Goal: Task Accomplishment & Management: Complete application form

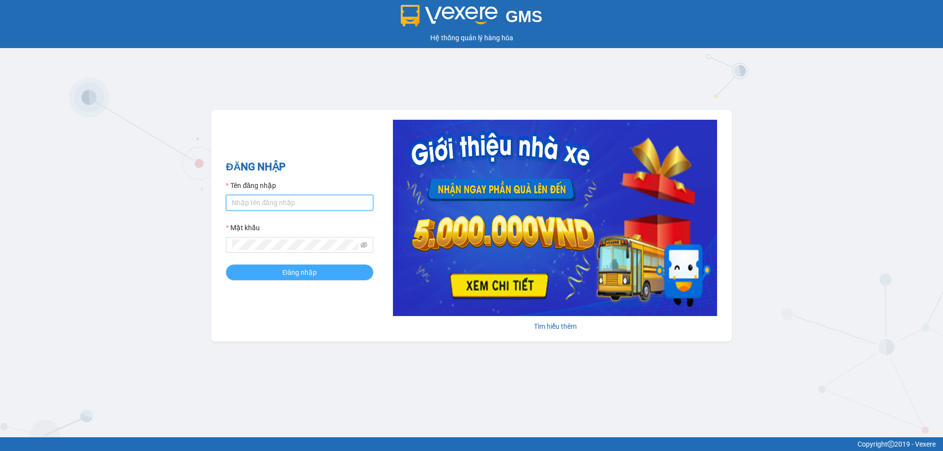
type input "phamthao.tienoanh"
click at [324, 271] on button "Đăng nhập" at bounding box center [299, 273] width 147 height 16
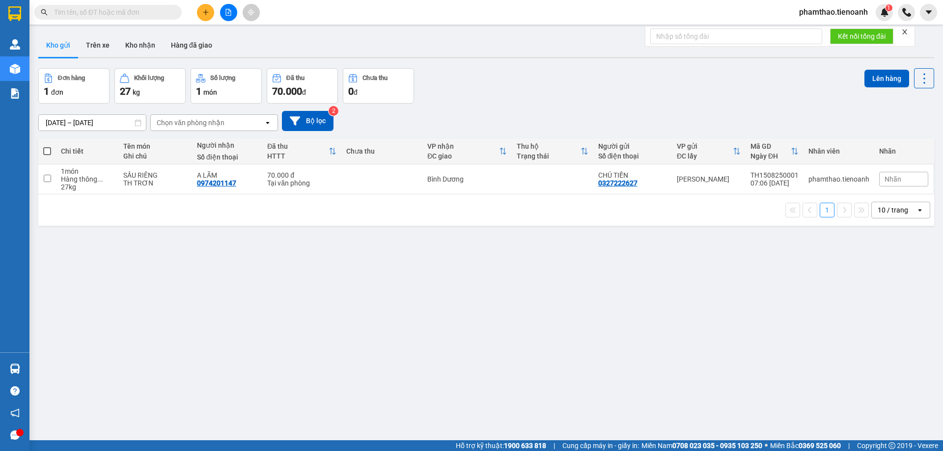
click at [153, 12] on input "text" at bounding box center [112, 12] width 116 height 11
paste input "0792019489"
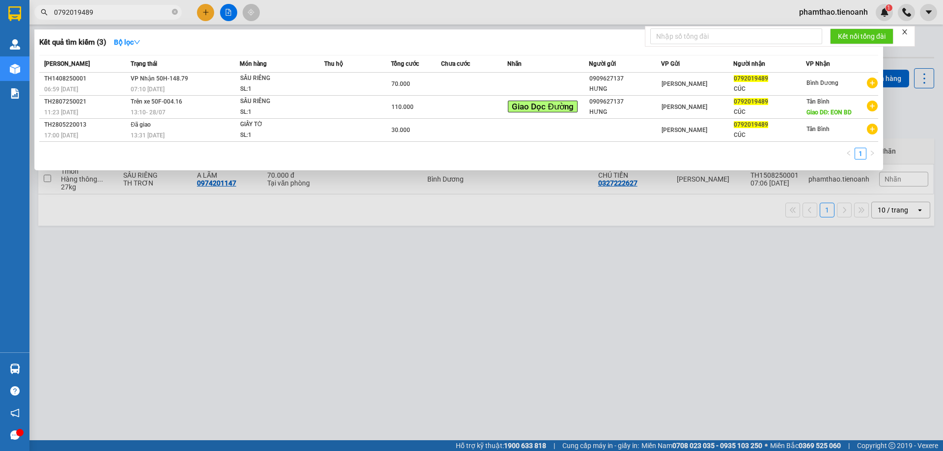
type input "0792019489"
click at [173, 10] on icon "close-circle" at bounding box center [175, 12] width 6 height 6
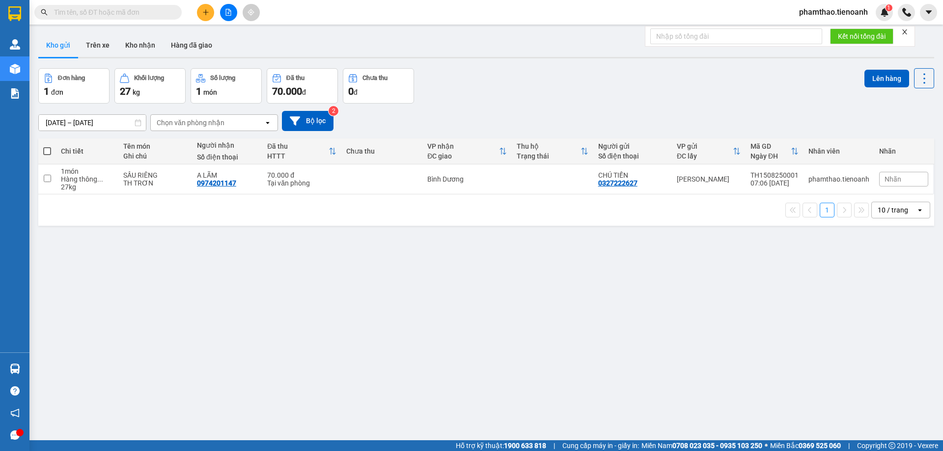
paste input "0793545169"
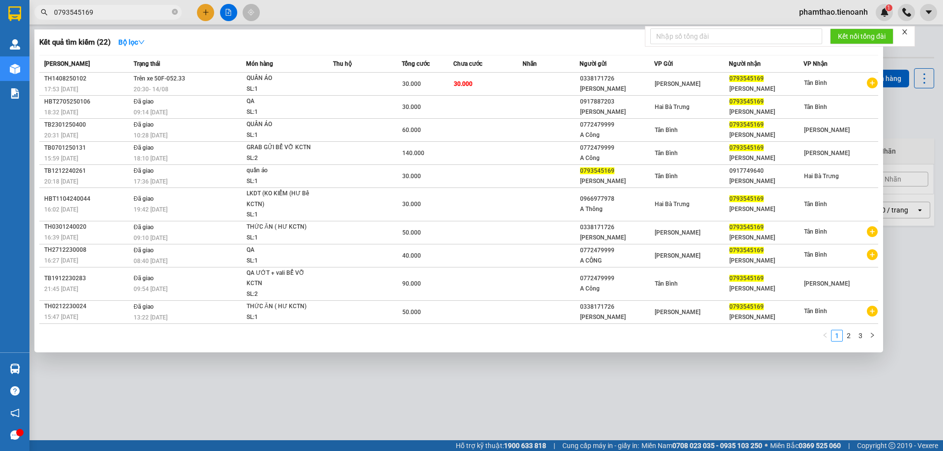
type input "0793545169"
click at [271, 85] on div "SL: 1" at bounding box center [283, 89] width 74 height 11
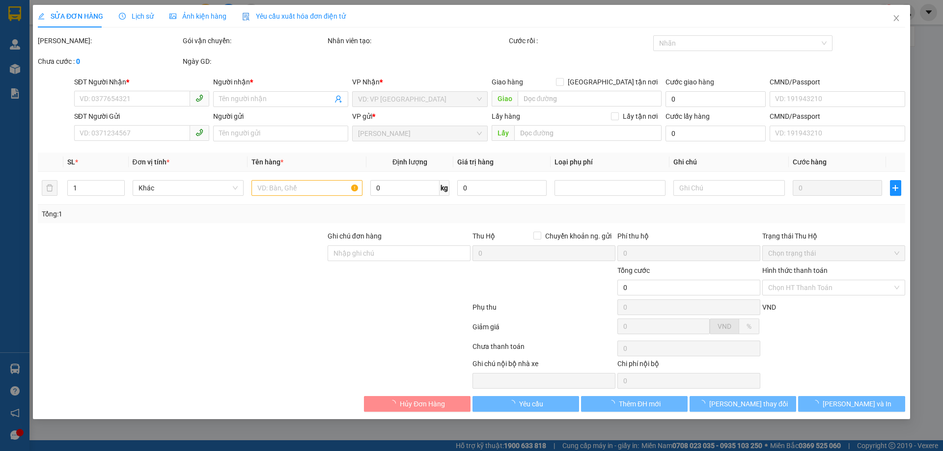
type input "0793545169"
type input "[PERSON_NAME]"
type input "0338171726"
type input "[PERSON_NAME]"
type input "30.000"
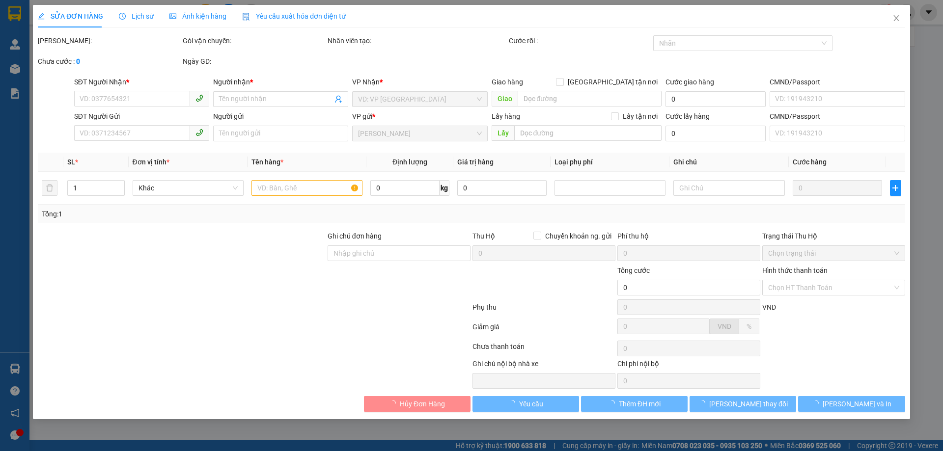
type input "30.000"
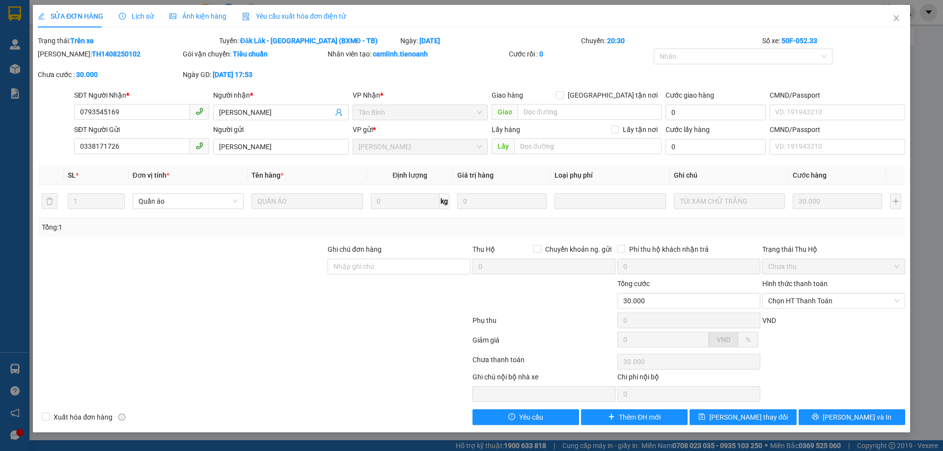
click at [125, 12] on span "Lịch sử" at bounding box center [136, 16] width 35 height 8
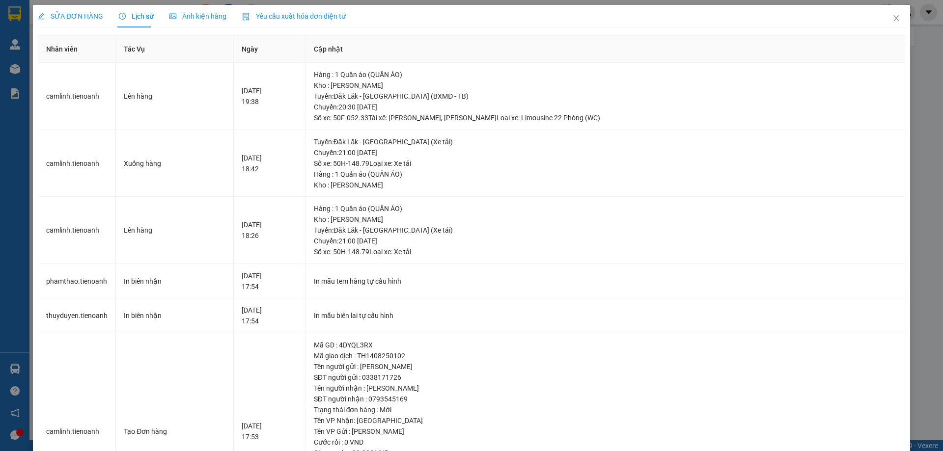
click at [76, 13] on span "SỬA ĐƠN HÀNG" at bounding box center [70, 16] width 65 height 8
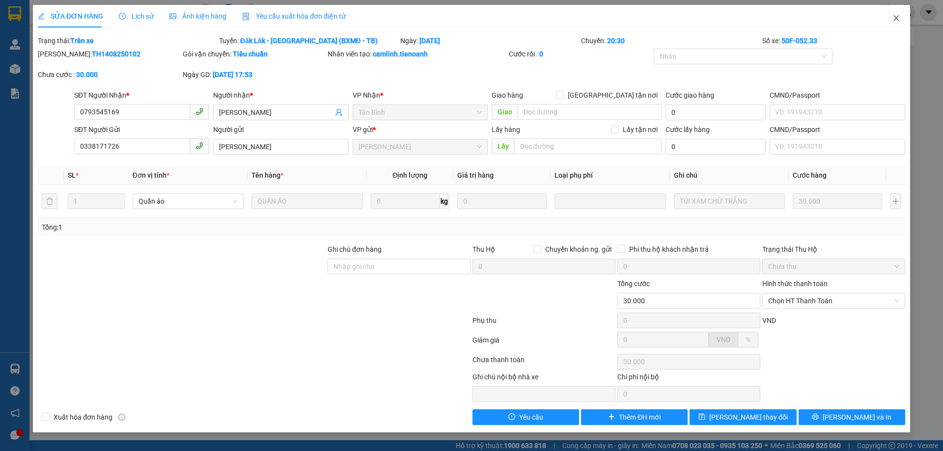
click at [902, 19] on span "Close" at bounding box center [895, 18] width 27 height 27
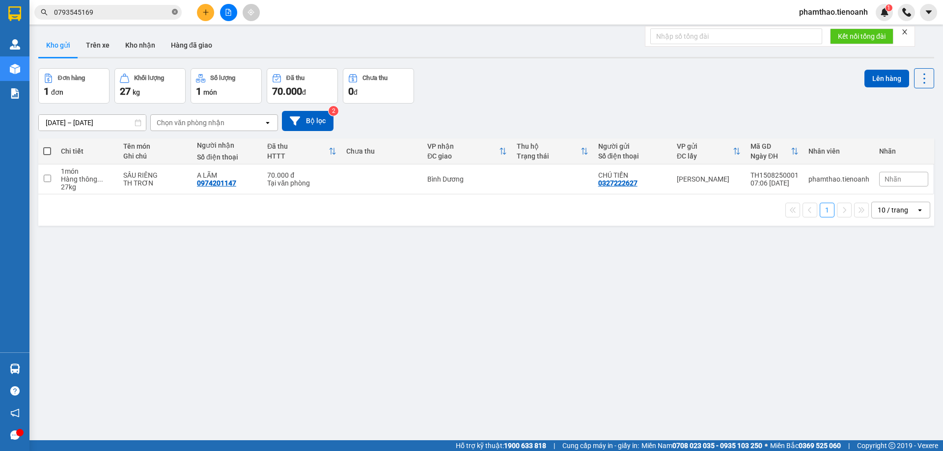
click at [174, 12] on icon "close-circle" at bounding box center [175, 12] width 6 height 6
paste input "0942748722"
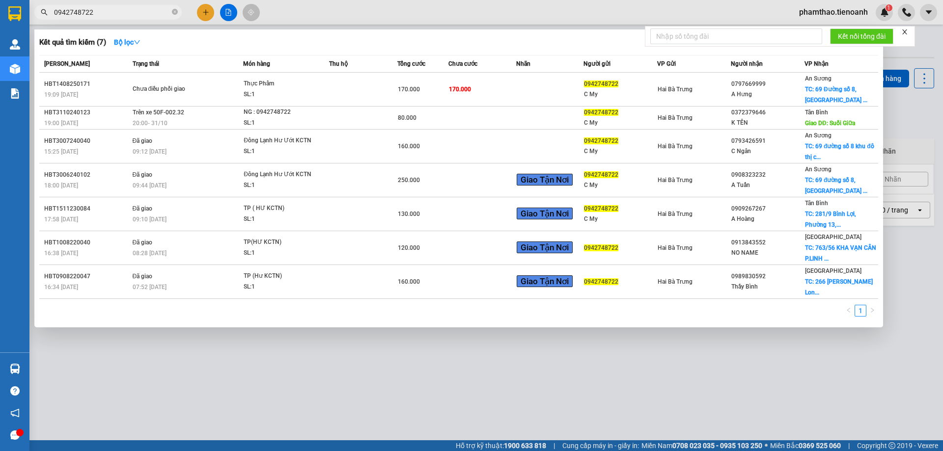
type input "0942748722"
click at [180, 10] on span "0942748722" at bounding box center [107, 12] width 147 height 15
click at [175, 11] on icon "close-circle" at bounding box center [175, 12] width 6 height 6
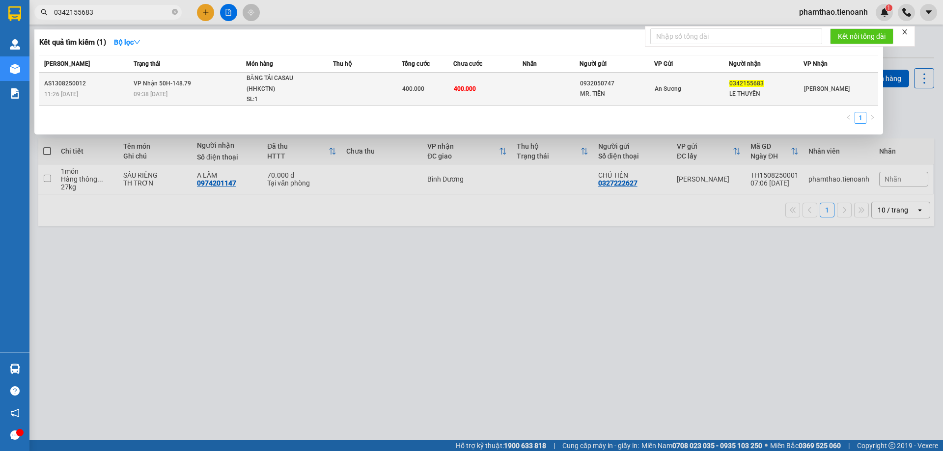
type input "0342155683"
click at [709, 100] on td "An Sương" at bounding box center [691, 89] width 75 height 33
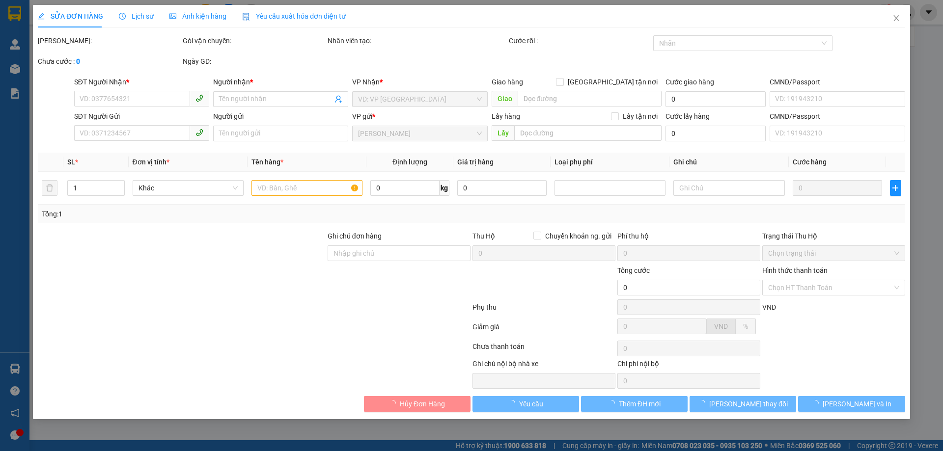
type input "0342155683"
type input "LE THUYỀN"
type input "0932050747"
type input "MR. TIÊN"
type input "400.000"
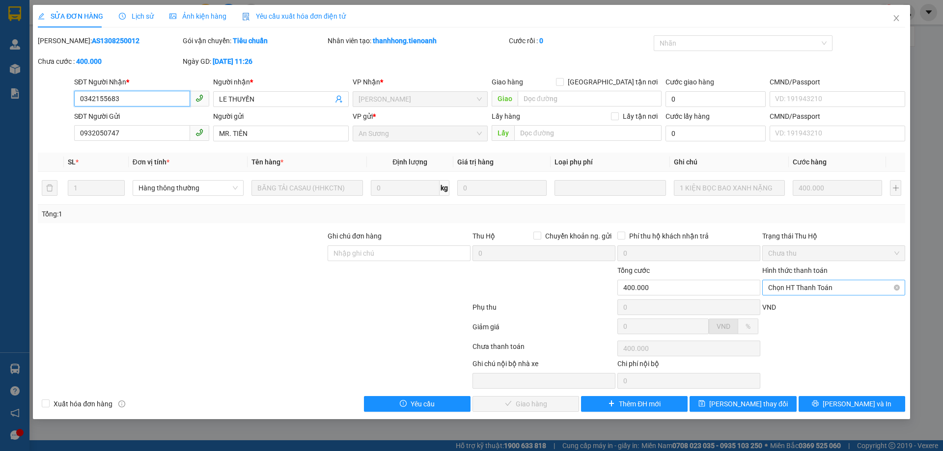
drag, startPoint x: 803, startPoint y: 289, endPoint x: 794, endPoint y: 294, distance: 10.5
click at [803, 290] on span "Chọn HT Thanh Toán" at bounding box center [833, 287] width 131 height 15
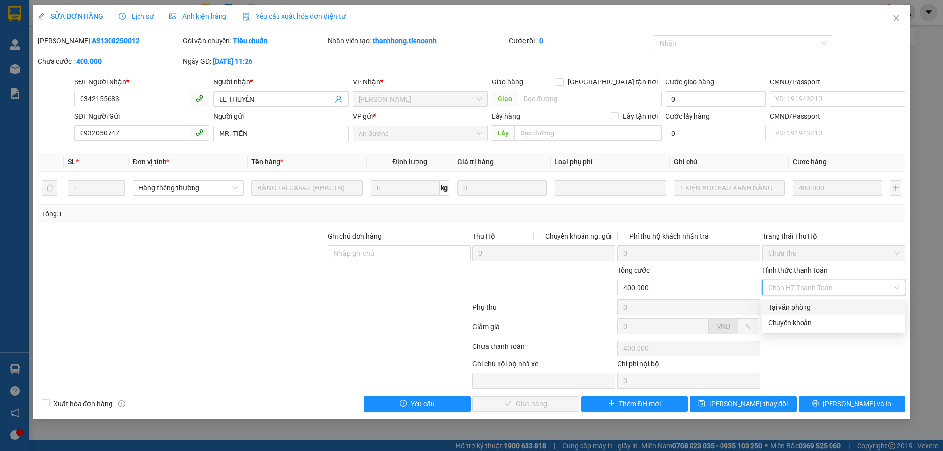
click at [791, 307] on div "Tại văn phòng" at bounding box center [833, 307] width 131 height 11
type input "0"
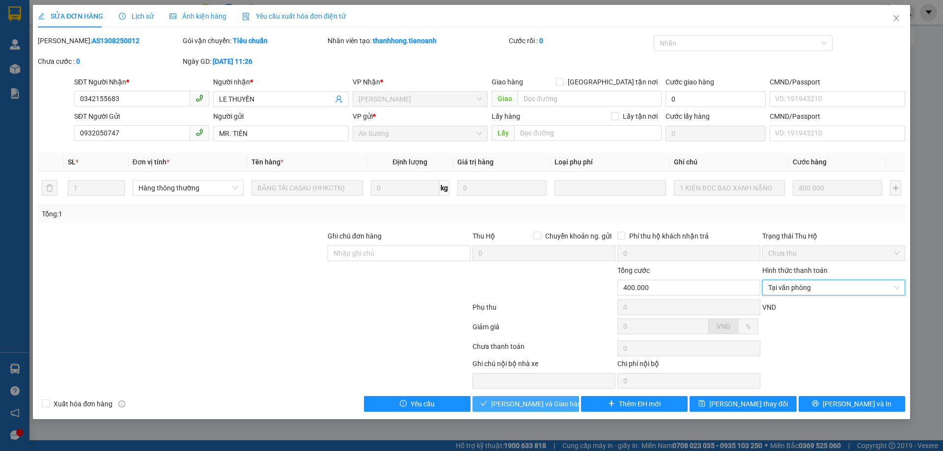
click at [547, 401] on span "[PERSON_NAME] và Giao hàng" at bounding box center [538, 404] width 94 height 11
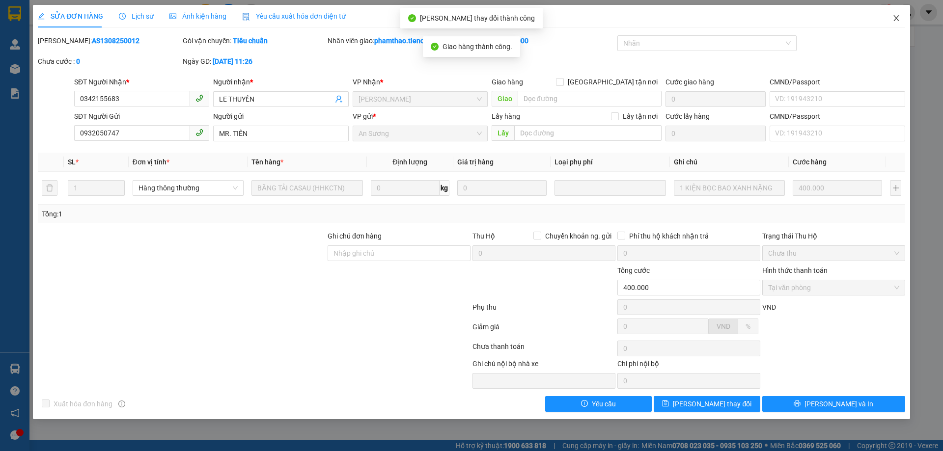
click at [893, 15] on icon "close" at bounding box center [896, 18] width 8 height 8
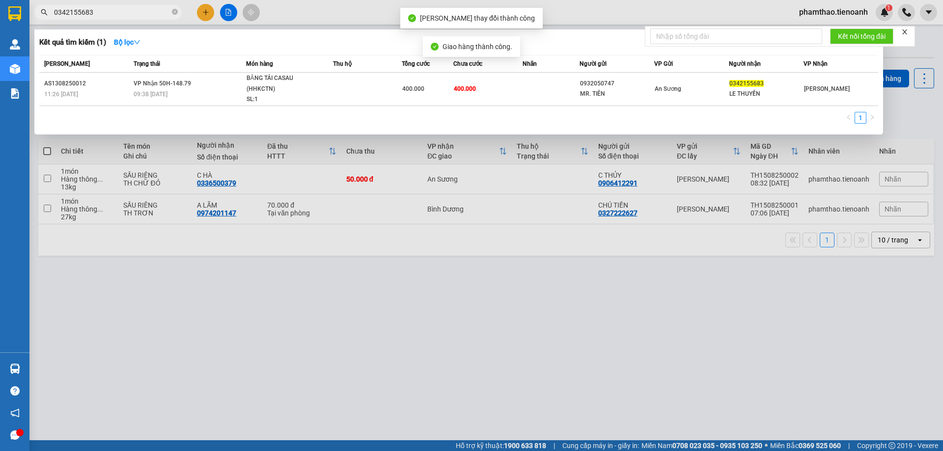
click at [119, 10] on input "0342155683" at bounding box center [112, 12] width 116 height 11
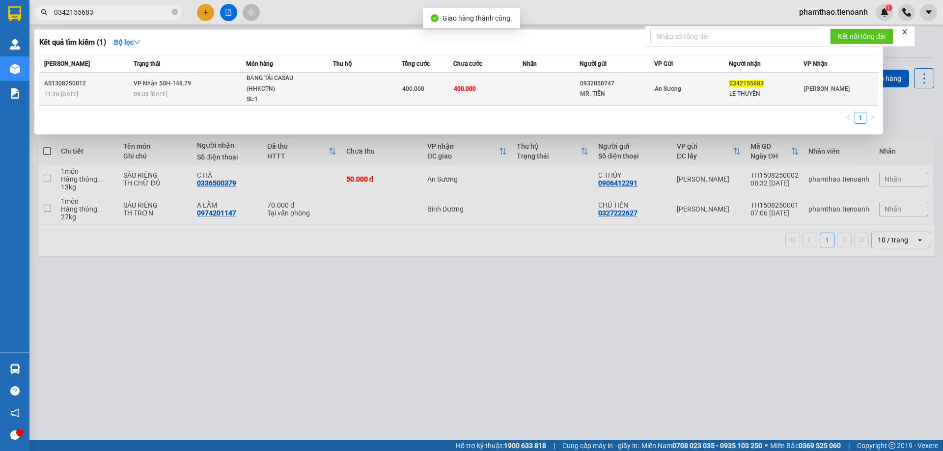
click at [434, 98] on td "400.000" at bounding box center [428, 89] width 52 height 33
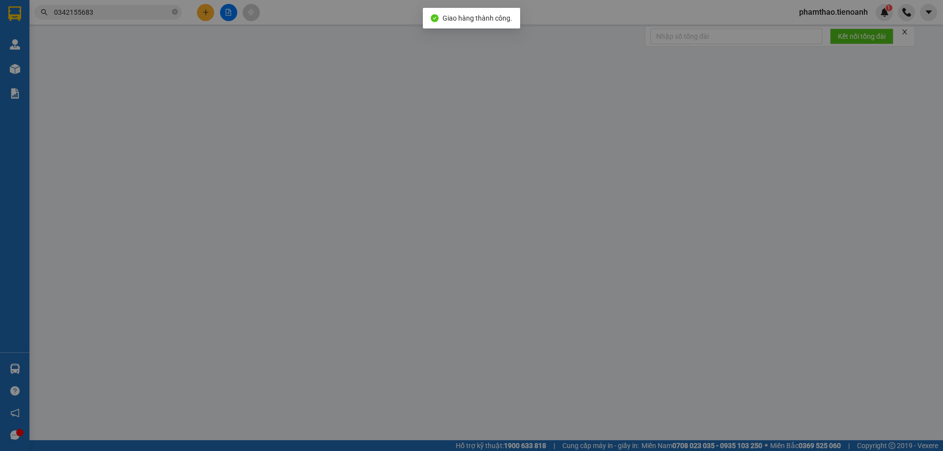
type input "0342155683"
type input "LE THUYỀN"
type input "0932050747"
type input "MR. TIÊN"
type input "400.000"
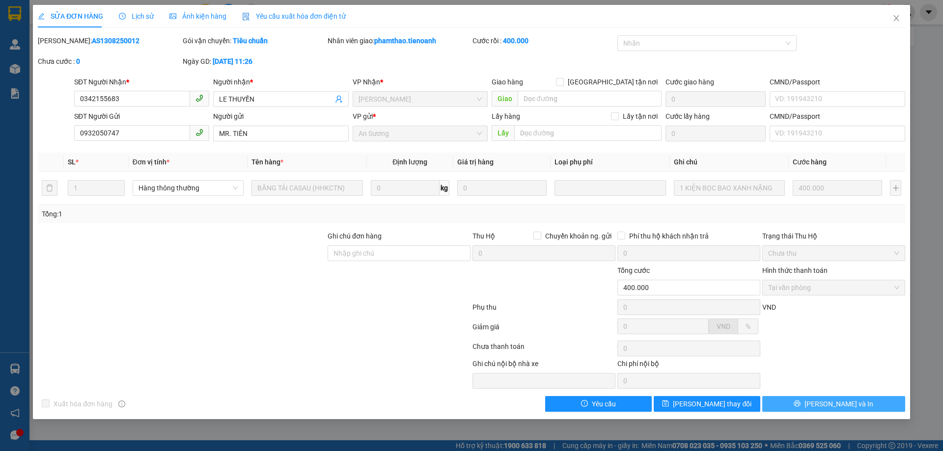
click at [809, 407] on button "[PERSON_NAME] và In" at bounding box center [833, 404] width 143 height 16
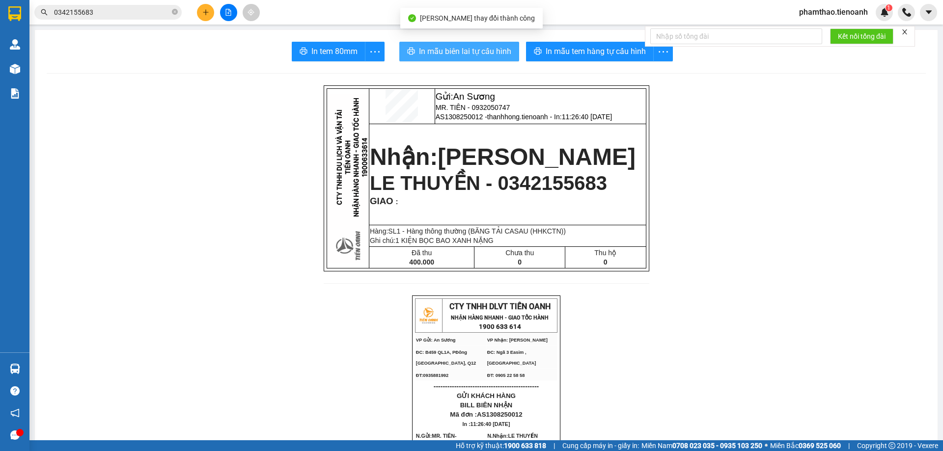
drag, startPoint x: 470, startPoint y: 40, endPoint x: 469, endPoint y: 47, distance: 6.9
drag, startPoint x: 469, startPoint y: 49, endPoint x: 576, endPoint y: 128, distance: 133.2
click at [469, 50] on span "In mẫu biên lai tự cấu hình" at bounding box center [465, 51] width 92 height 12
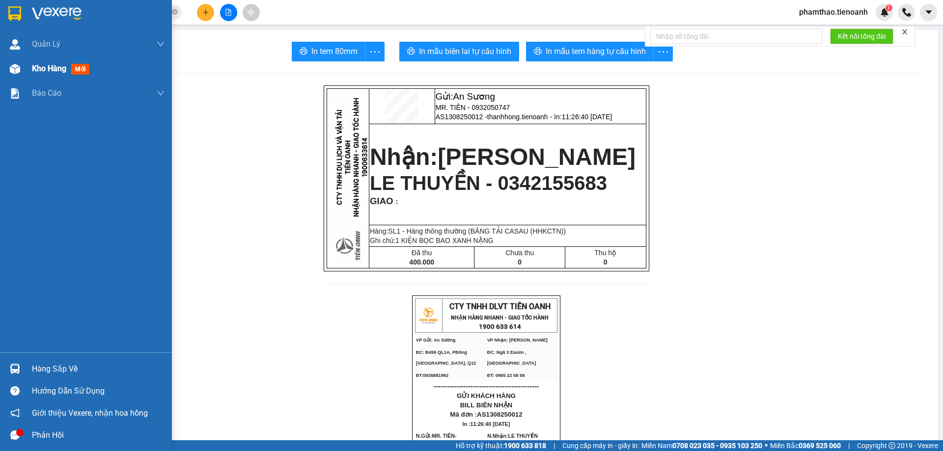
click at [50, 66] on span "Kho hàng" at bounding box center [49, 68] width 34 height 9
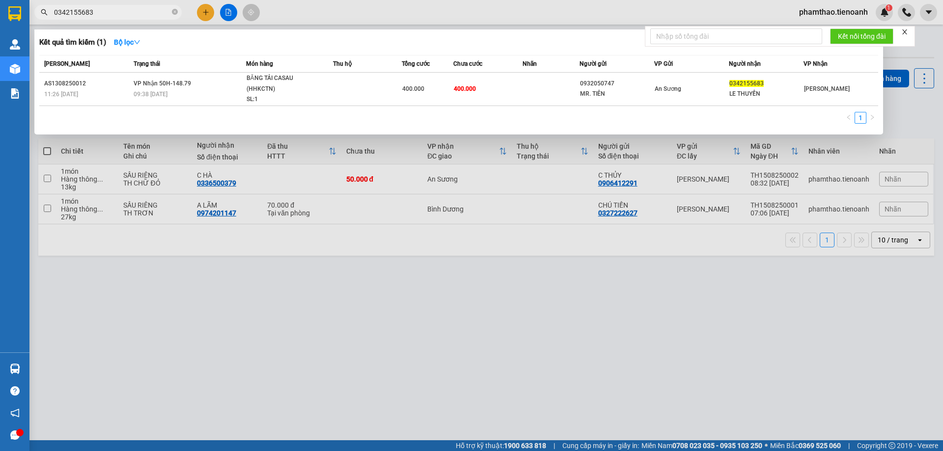
click at [152, 13] on input "0342155683" at bounding box center [112, 12] width 116 height 11
click at [249, 70] on th "Món hàng" at bounding box center [289, 63] width 87 height 17
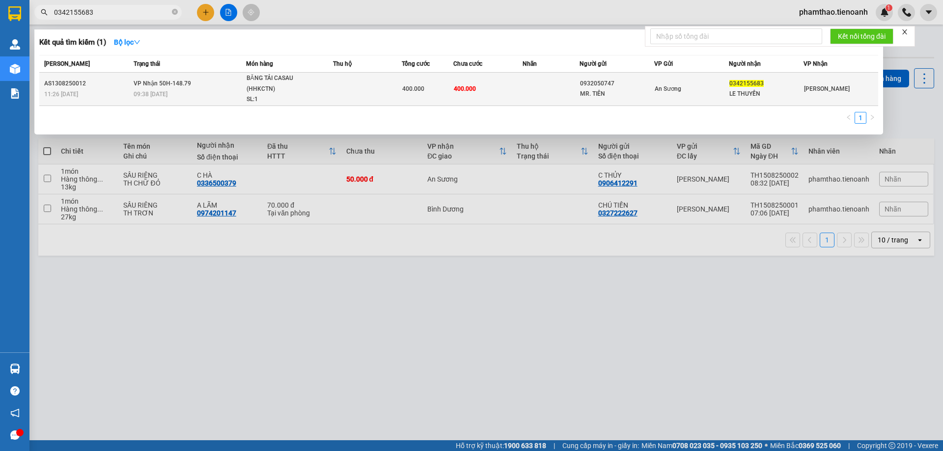
click at [251, 83] on div "BĂNG TẢI CASAU (HHKCTN)" at bounding box center [283, 83] width 74 height 21
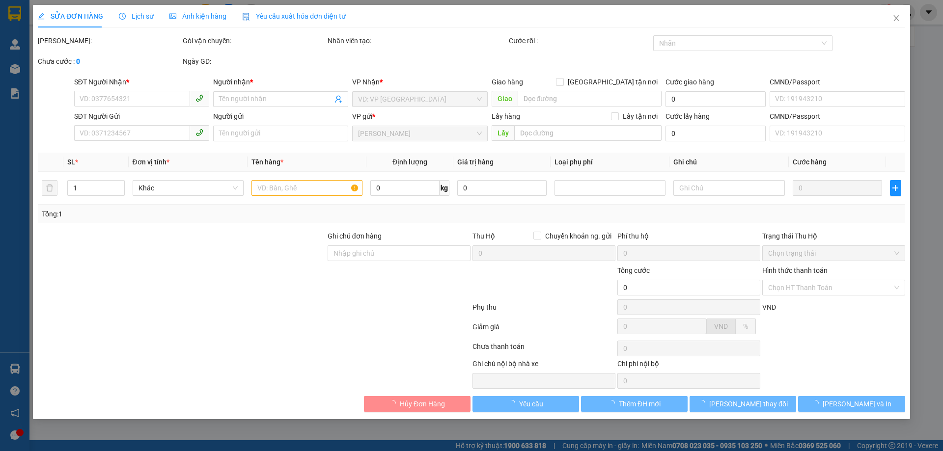
type input "0342155683"
type input "LE THUYỀN"
type input "0932050747"
type input "MR. TIÊN"
type input "400.000"
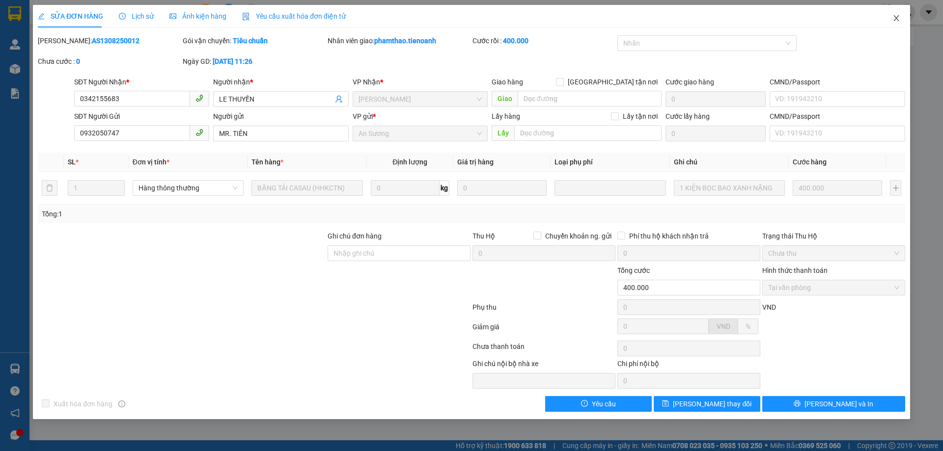
click at [894, 22] on icon "close" at bounding box center [896, 18] width 8 height 8
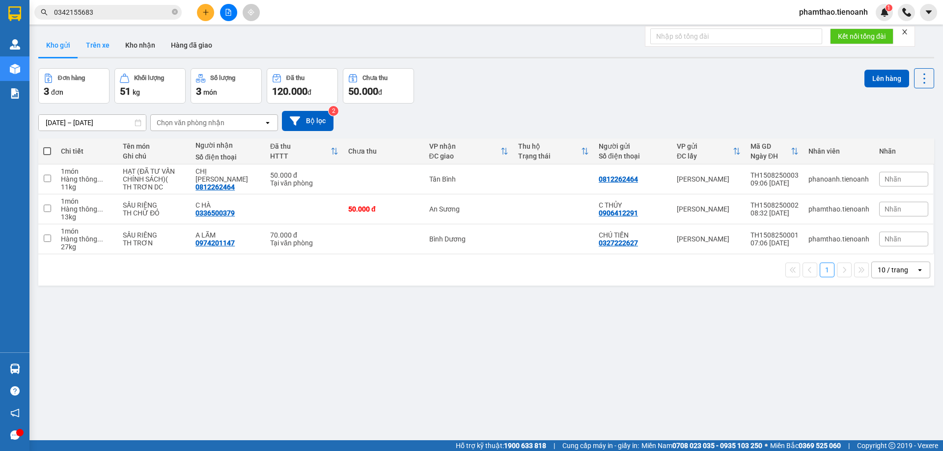
click at [104, 48] on button "Trên xe" at bounding box center [97, 45] width 39 height 24
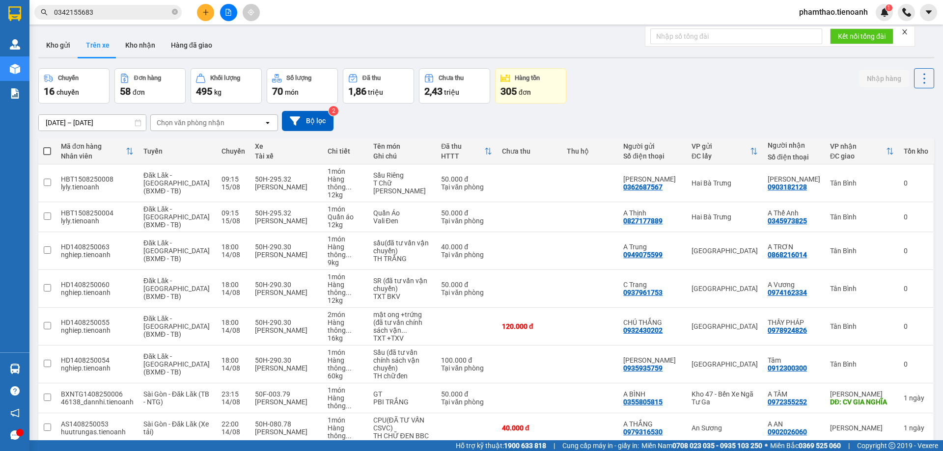
click at [180, 120] on div "Chọn văn phòng nhận" at bounding box center [191, 123] width 68 height 10
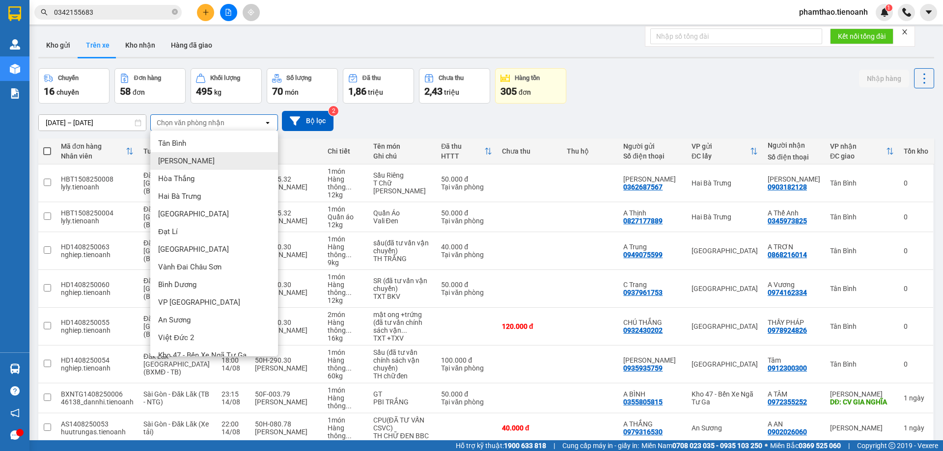
drag, startPoint x: 188, startPoint y: 162, endPoint x: 196, endPoint y: 160, distance: 8.7
click at [189, 162] on div "[PERSON_NAME]" at bounding box center [214, 161] width 128 height 18
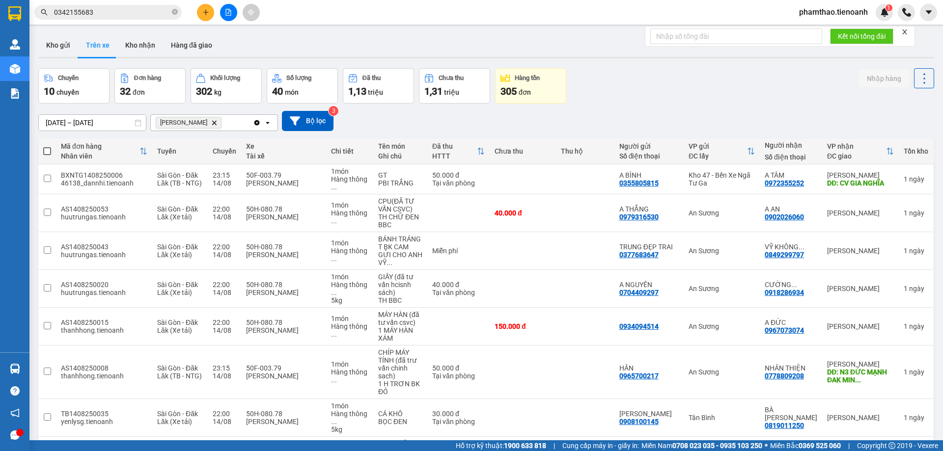
checkbox input "true"
click at [753, 209] on div "An Sương" at bounding box center [721, 213] width 66 height 8
checkbox input "true"
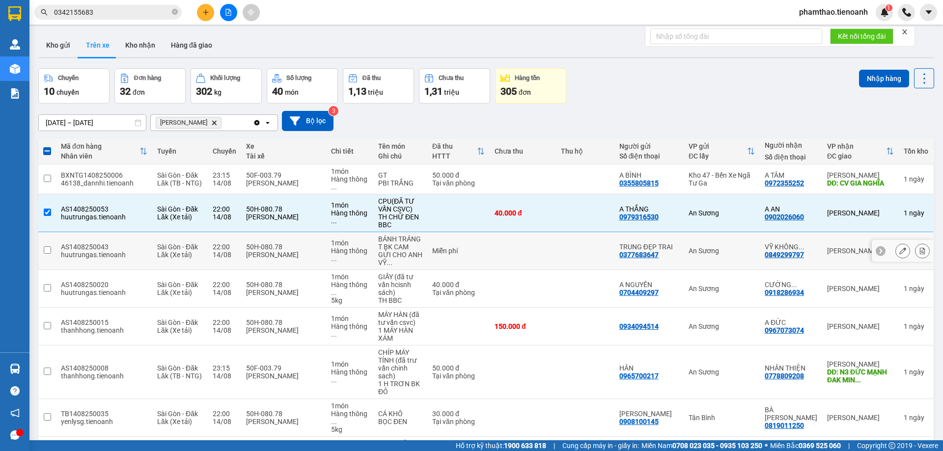
click at [742, 232] on td "An Sương" at bounding box center [721, 251] width 76 height 38
checkbox input "true"
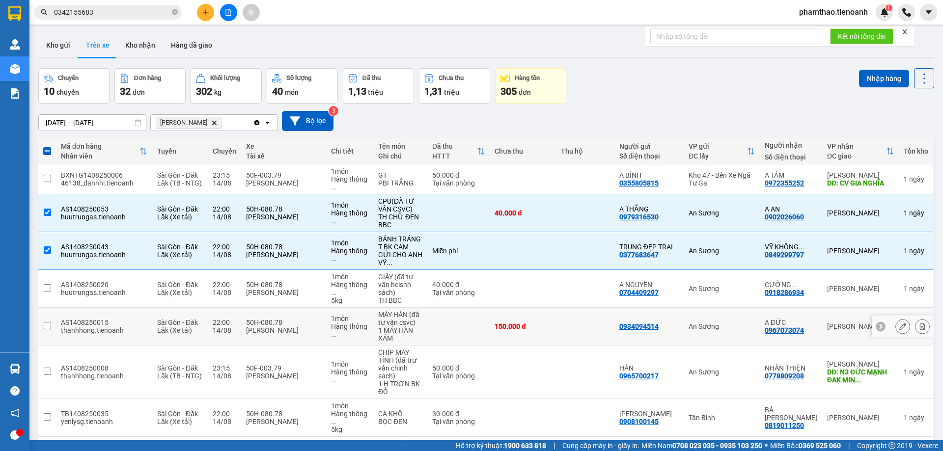
click at [710, 323] on div "An Sương" at bounding box center [721, 327] width 66 height 8
checkbox input "true"
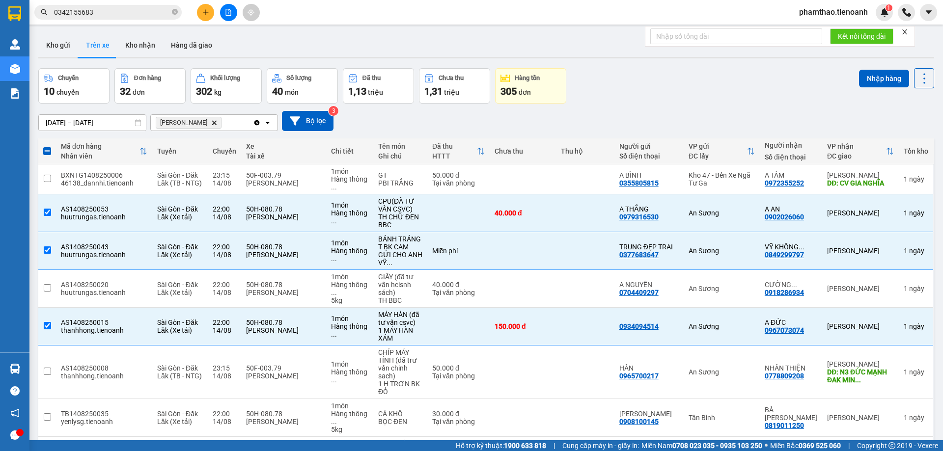
checkbox input "true"
click at [748, 437] on td "Tân Bình" at bounding box center [721, 460] width 76 height 46
checkbox input "true"
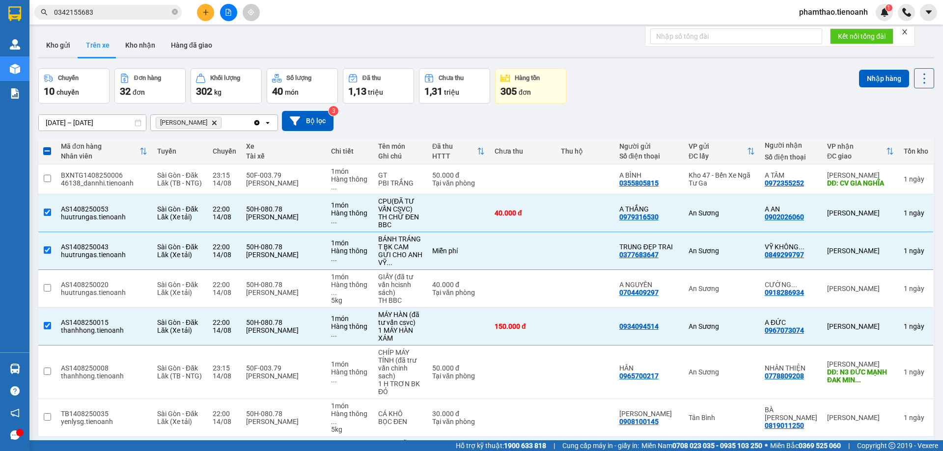
checkbox input "true"
click at [731, 270] on td "An Sương" at bounding box center [721, 289] width 76 height 38
checkbox input "true"
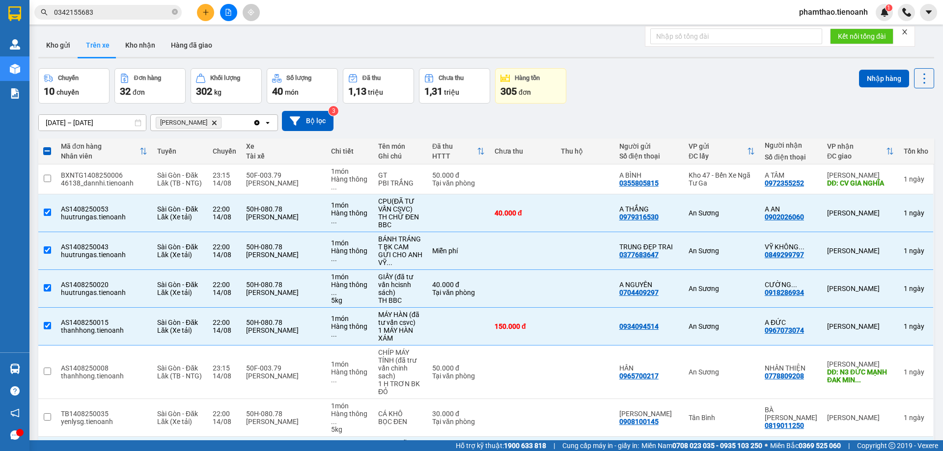
checkbox input "true"
click at [868, 81] on button "Nhập hàng" at bounding box center [884, 79] width 50 height 18
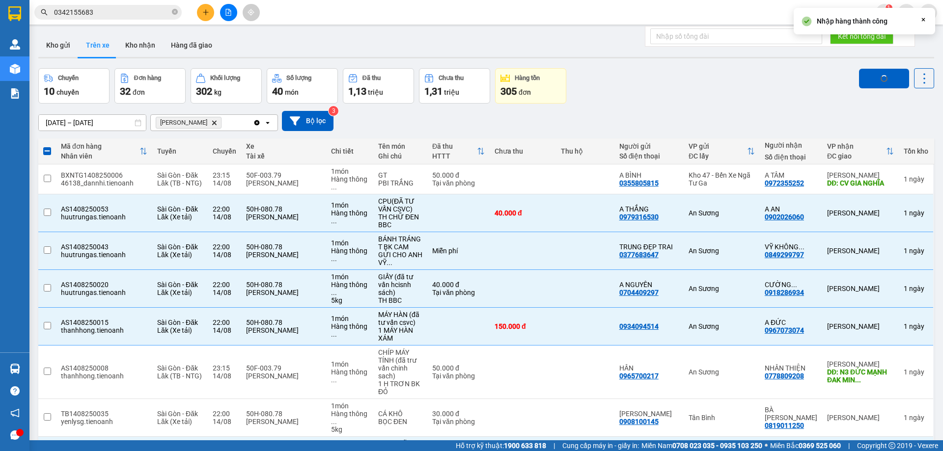
checkbox input "false"
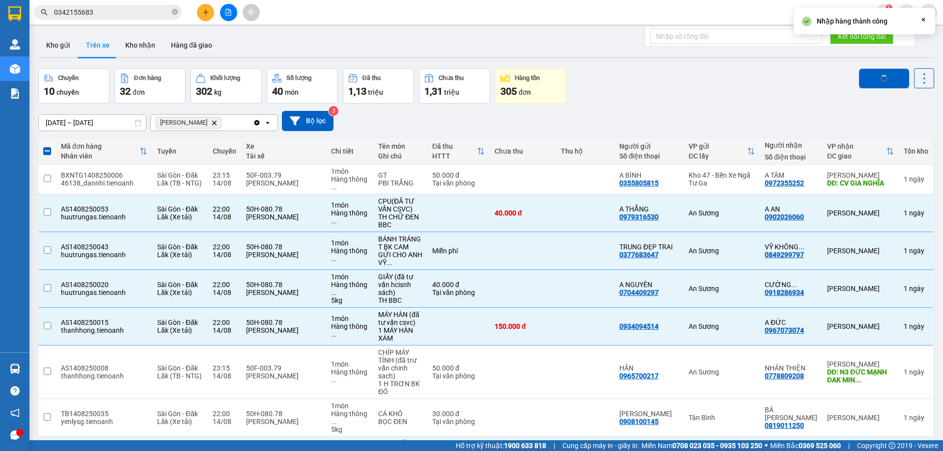
checkbox input "false"
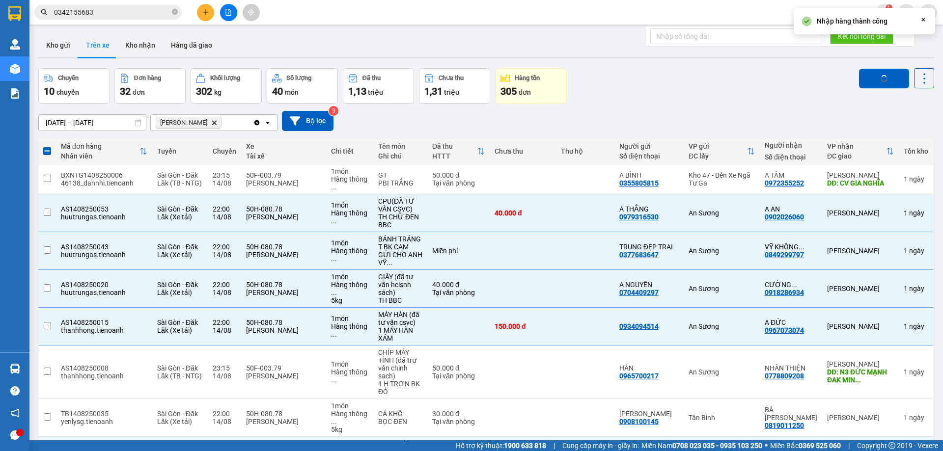
checkbox input "false"
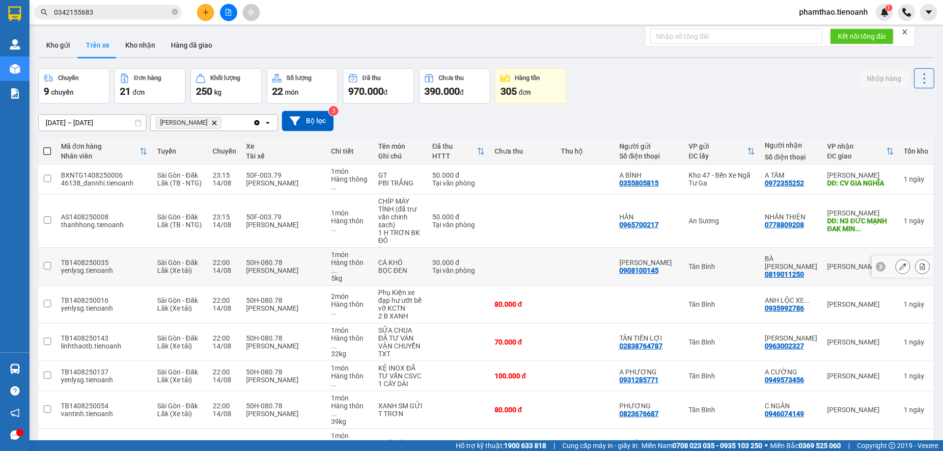
click at [719, 263] on div "Tân Bình" at bounding box center [721, 267] width 66 height 8
checkbox input "true"
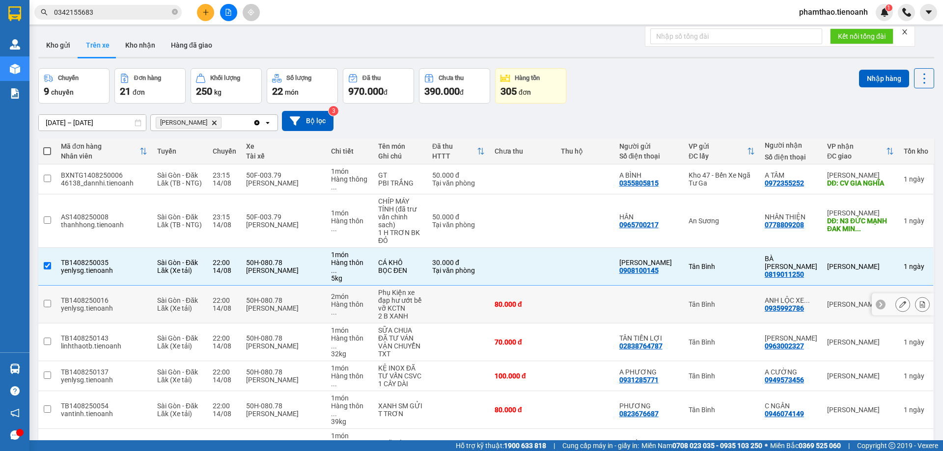
click at [719, 300] on div "Tân Bình" at bounding box center [721, 304] width 66 height 8
checkbox input "true"
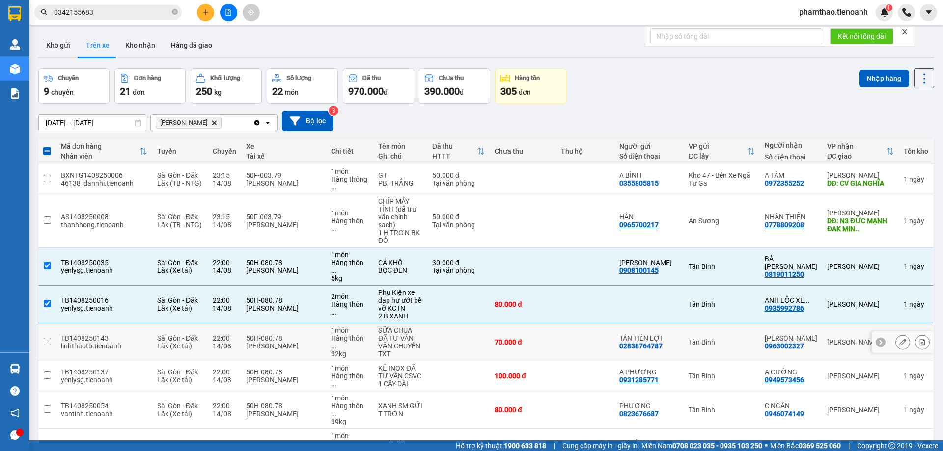
click at [719, 338] on div "Tân Bình" at bounding box center [721, 342] width 66 height 8
checkbox input "true"
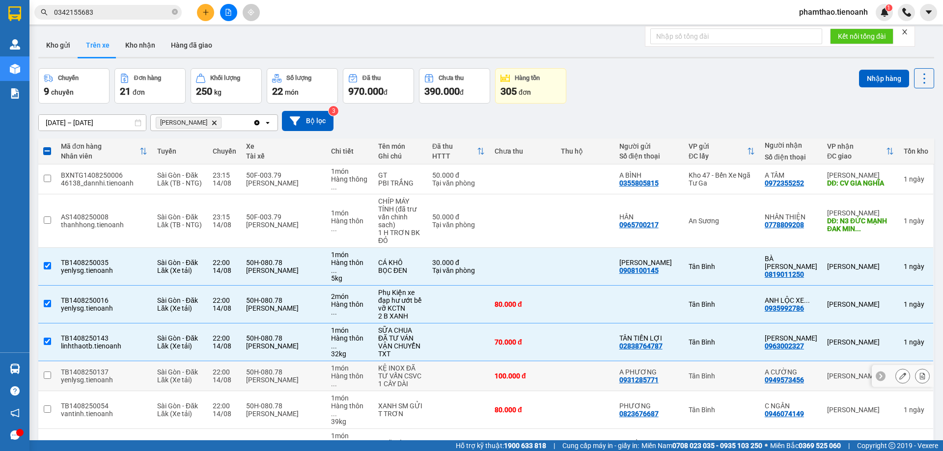
click at [719, 372] on div "Tân Bình" at bounding box center [721, 376] width 66 height 8
checkbox input "true"
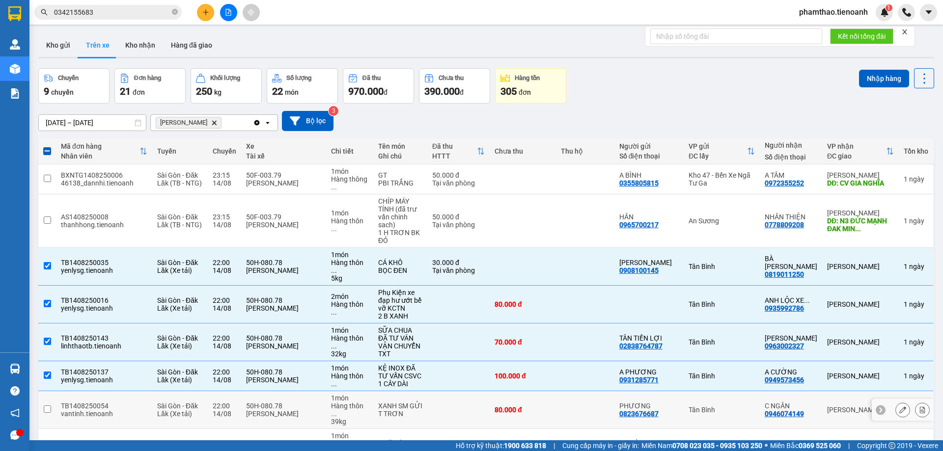
click at [719, 391] on td "Tân Bình" at bounding box center [721, 410] width 76 height 38
checkbox input "true"
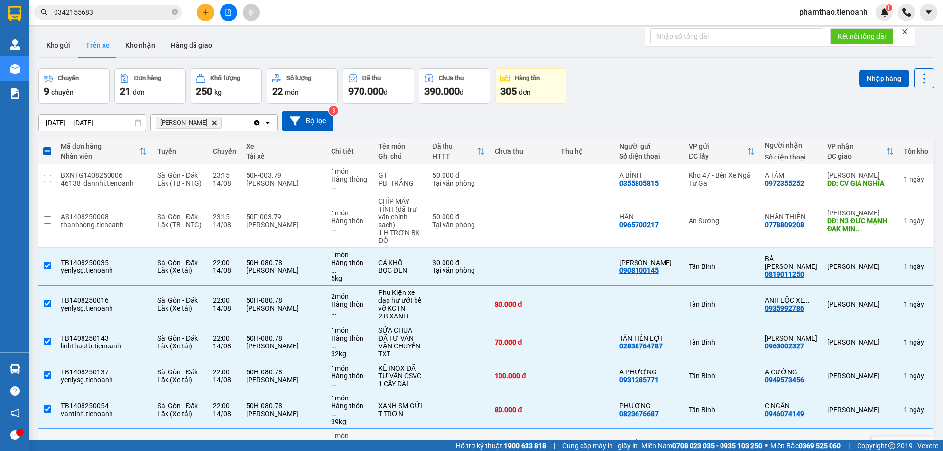
click at [710, 444] on div "Tân Bình" at bounding box center [721, 448] width 66 height 8
checkbox input "true"
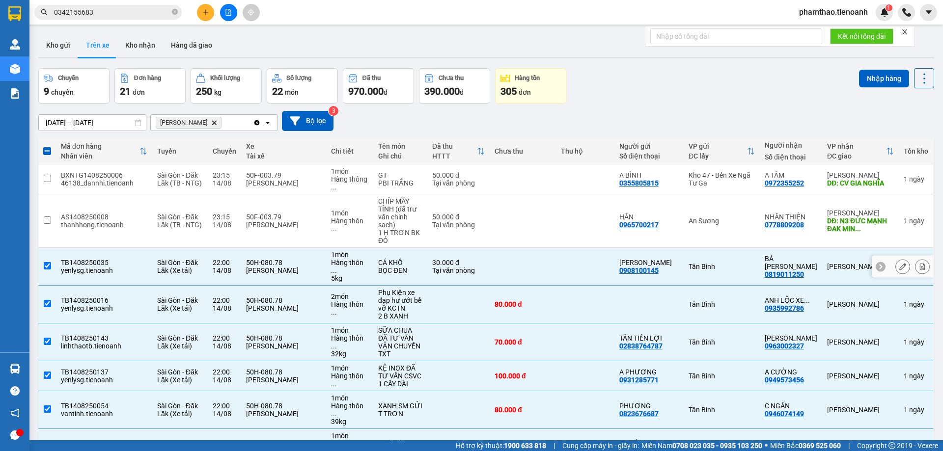
click at [744, 248] on td "Tân Bình" at bounding box center [721, 267] width 76 height 38
checkbox input "false"
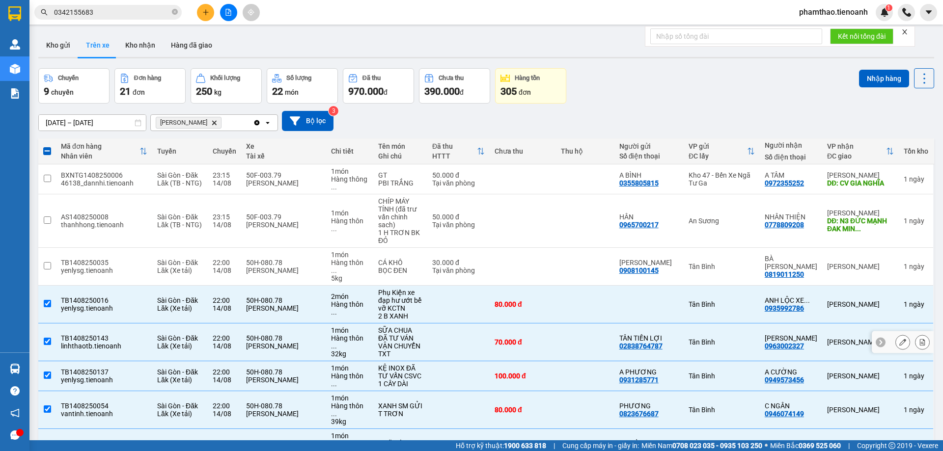
click at [737, 338] on div "Tân Bình" at bounding box center [721, 342] width 66 height 8
checkbox input "false"
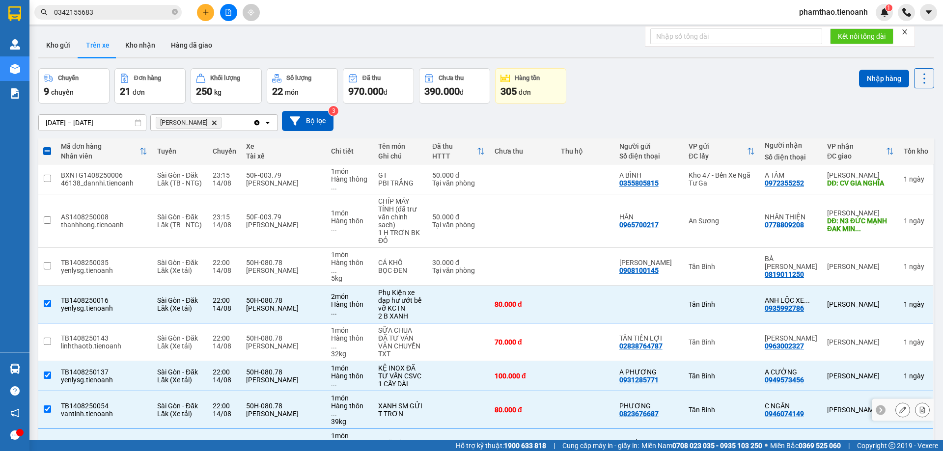
click at [759, 391] on td "Tân Bình" at bounding box center [721, 410] width 76 height 38
checkbox input "false"
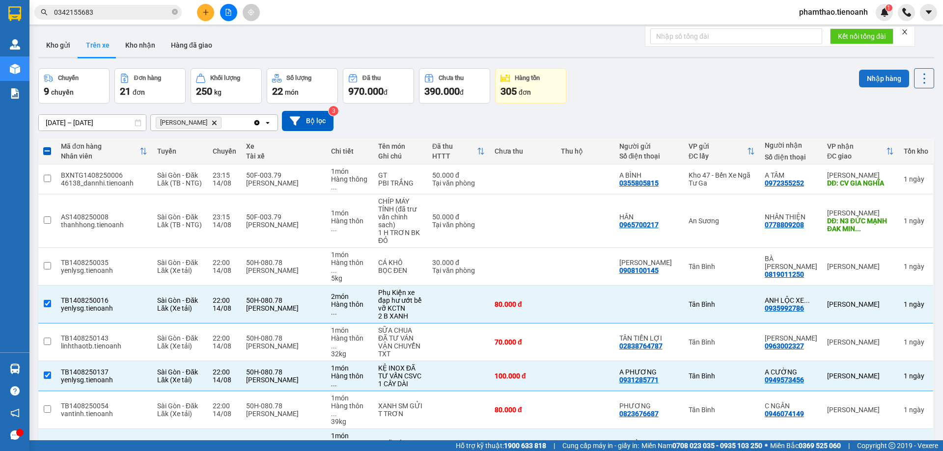
click at [863, 72] on button "Nhập hàng" at bounding box center [884, 79] width 50 height 18
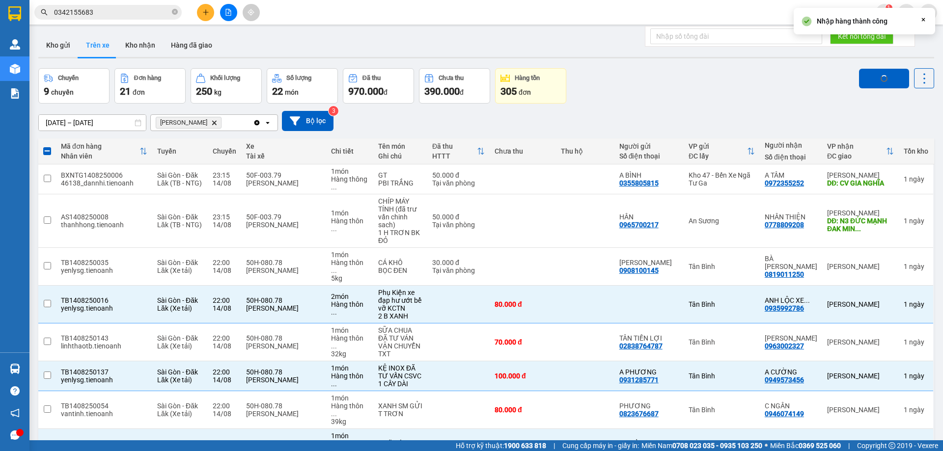
checkbox input "false"
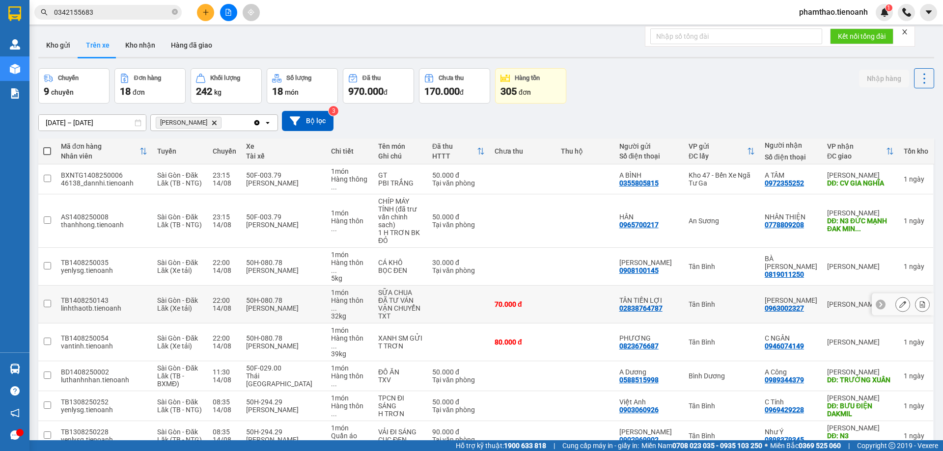
click at [750, 300] on div "Tân Bình" at bounding box center [721, 304] width 66 height 8
checkbox input "true"
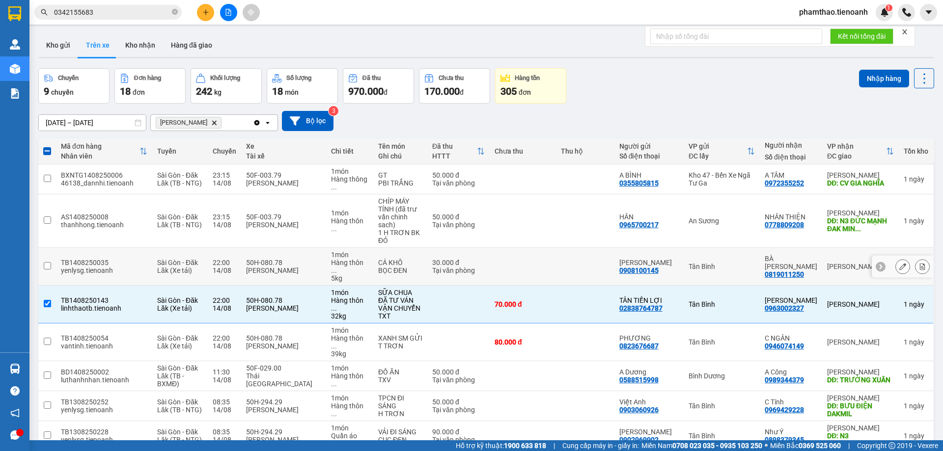
click at [739, 263] on div "Tân Bình" at bounding box center [721, 267] width 66 height 8
checkbox input "true"
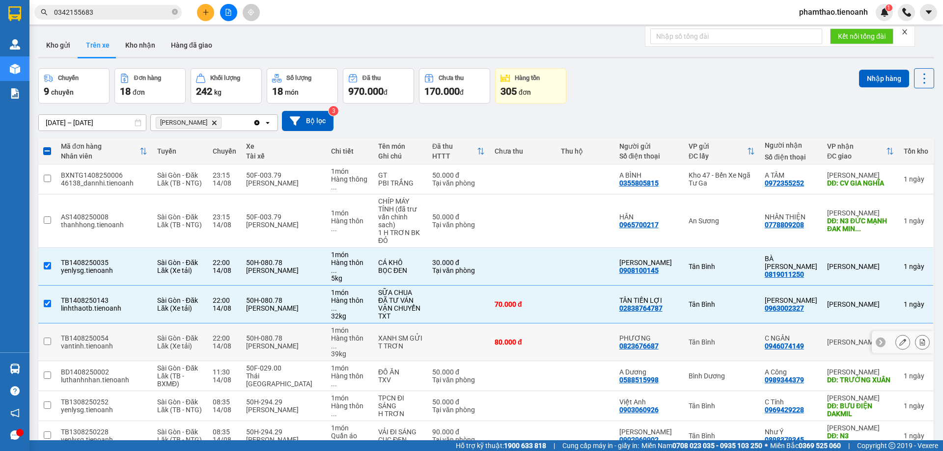
click at [737, 324] on td "Tân Bình" at bounding box center [721, 343] width 76 height 38
checkbox input "true"
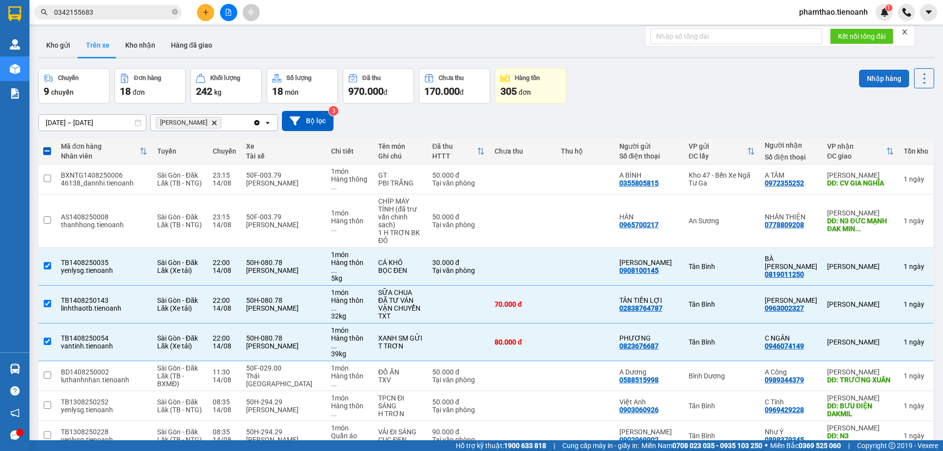
click at [861, 74] on button "Nhập hàng" at bounding box center [884, 79] width 50 height 18
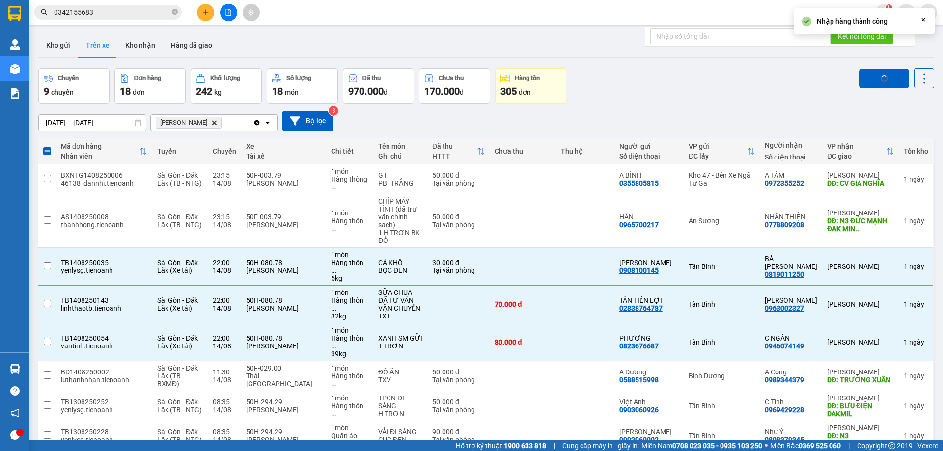
checkbox input "false"
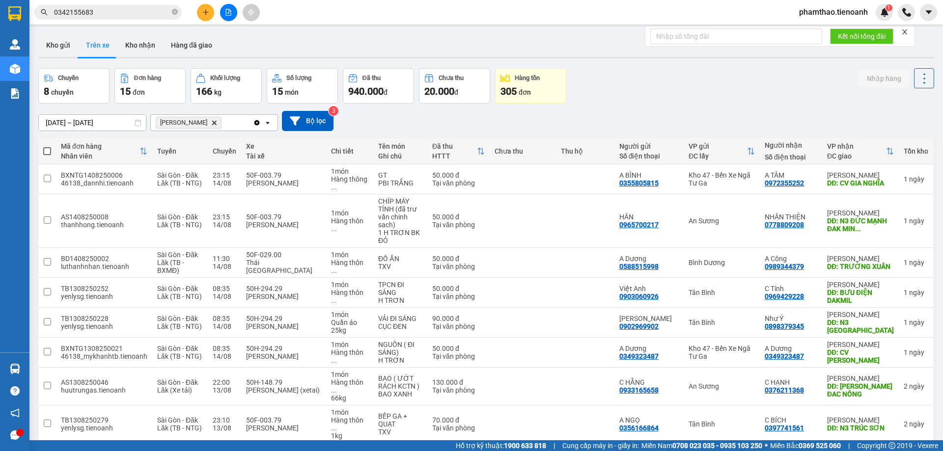
click at [885, 78] on button "Nhập hàng" at bounding box center [884, 79] width 50 height 18
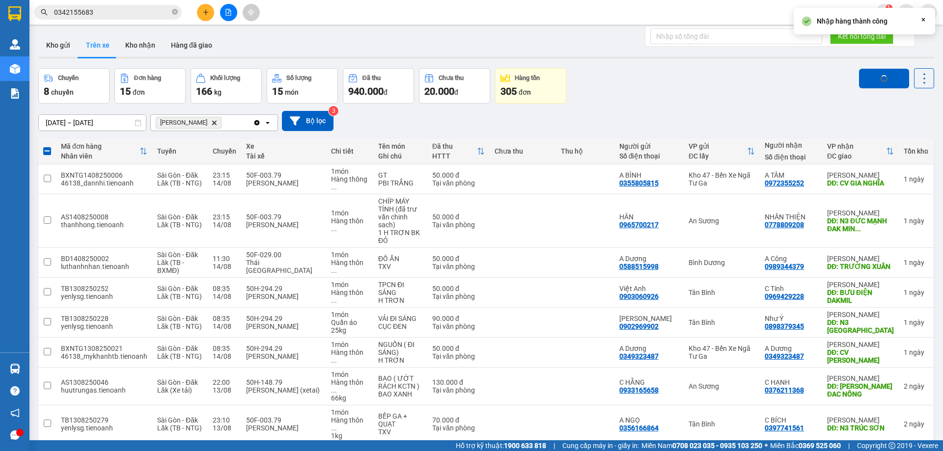
checkbox input "false"
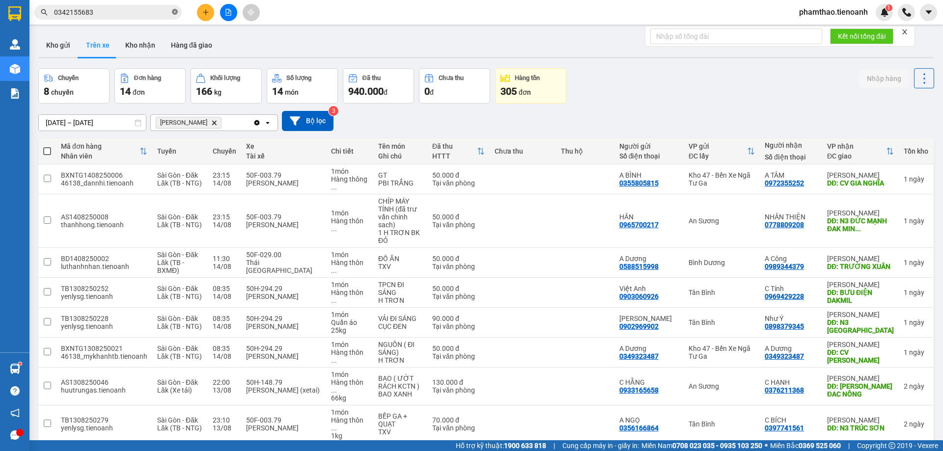
click at [174, 11] on icon "close-circle" at bounding box center [175, 12] width 6 height 6
type input "0"
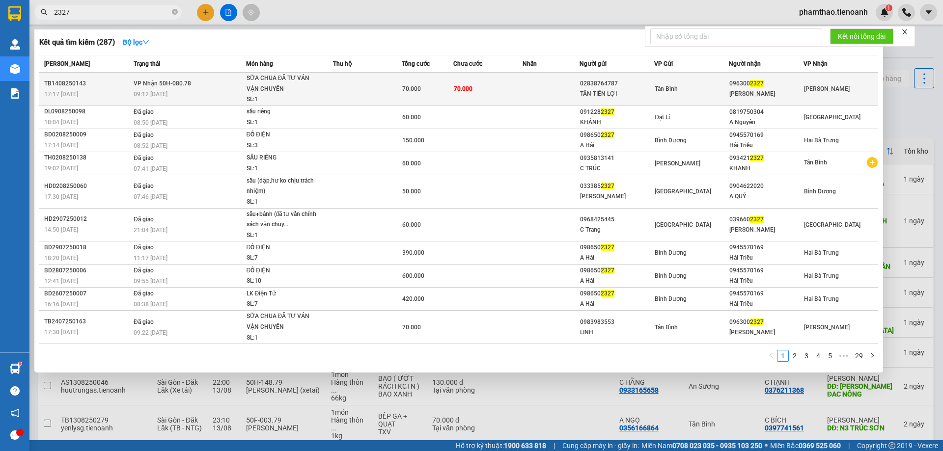
type input "2327"
click at [407, 90] on span "70.000" at bounding box center [411, 88] width 19 height 7
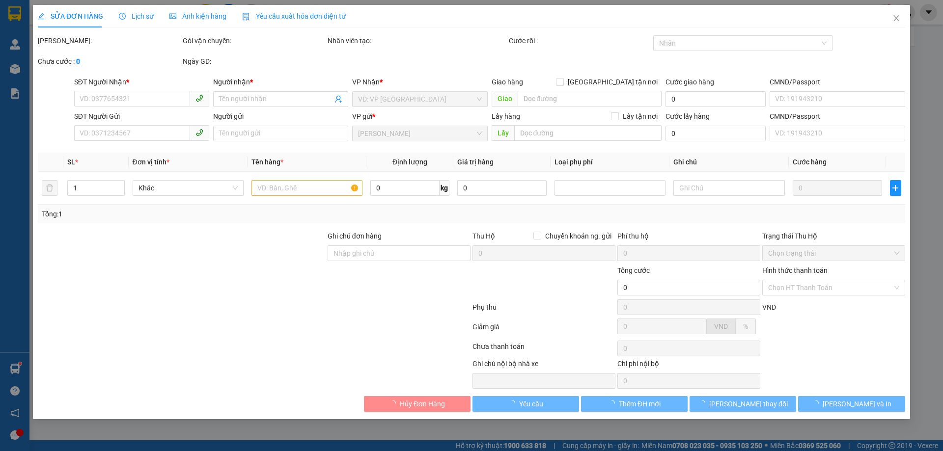
type input "0963002327"
type input "[PERSON_NAME]"
type input "02838764787"
type input "TÂN TIẾN LỢI"
type input "70.000"
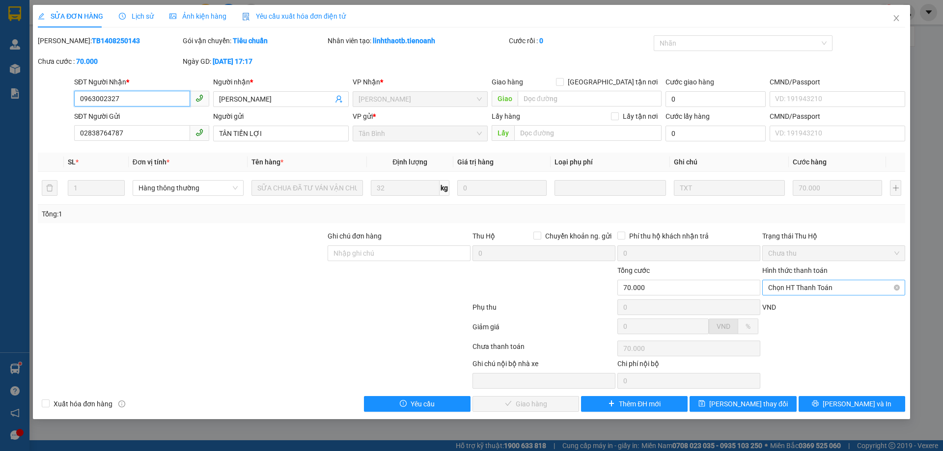
click at [850, 283] on span "Chọn HT Thanh Toán" at bounding box center [833, 287] width 131 height 15
click at [782, 298] on div "Total Paid Fee 0 Total UnPaid Fee 70.000 Cash Collection Total Fee Mã ĐH: TB140…" at bounding box center [471, 223] width 867 height 377
drag, startPoint x: 800, startPoint y: 290, endPoint x: 795, endPoint y: 301, distance: 12.1
click at [800, 291] on span "Chọn HT Thanh Toán" at bounding box center [833, 287] width 131 height 15
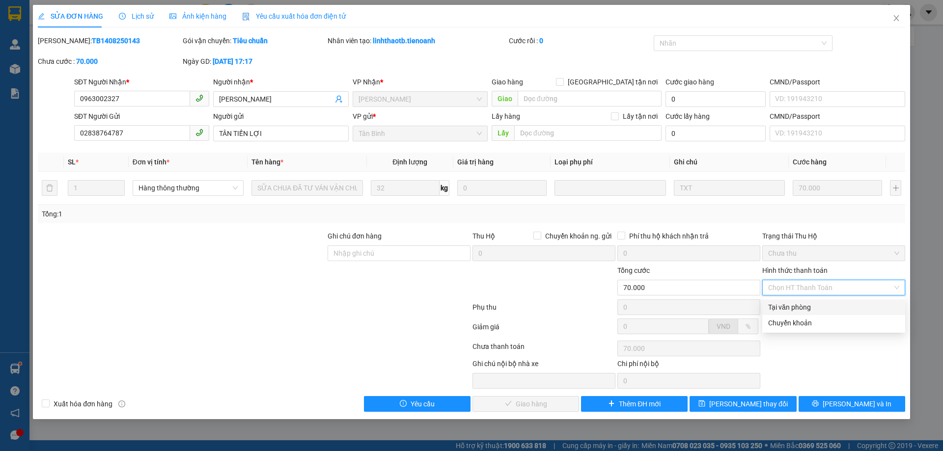
drag, startPoint x: 795, startPoint y: 303, endPoint x: 665, endPoint y: 354, distance: 139.8
click at [795, 303] on div "Tại văn phòng" at bounding box center [833, 307] width 131 height 11
type input "0"
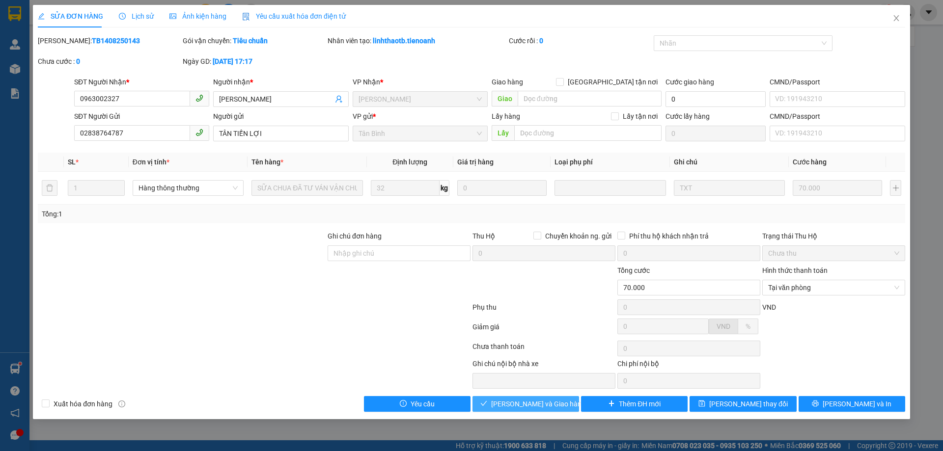
click at [498, 399] on button "[PERSON_NAME] và Giao hàng" at bounding box center [525, 404] width 107 height 16
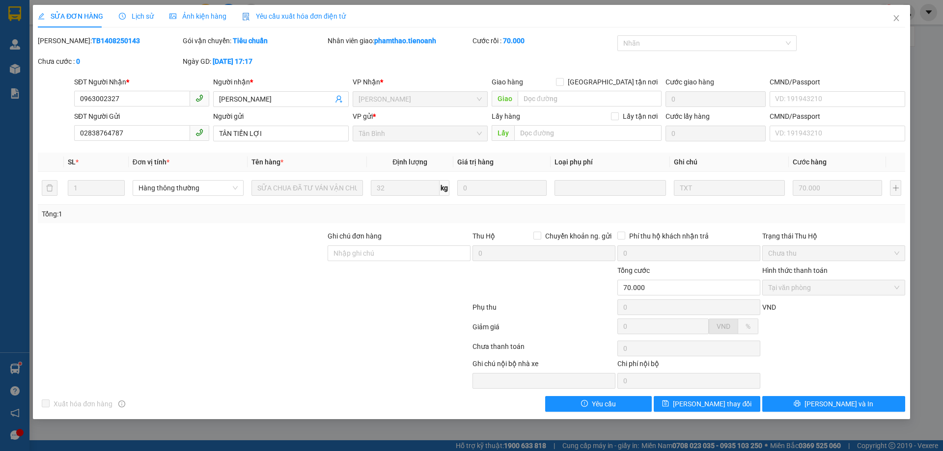
click at [327, 295] on div at bounding box center [398, 282] width 145 height 34
drag, startPoint x: 327, startPoint y: 295, endPoint x: 424, endPoint y: 362, distance: 117.4
click at [363, 338] on form "Ghi chú đơn hàng Thu Hộ Chuyển khoản ng. gửi 0 Phí thu hộ khách nhận trả 0 Trạn…" at bounding box center [471, 285] width 867 height 108
drag, startPoint x: 398, startPoint y: 365, endPoint x: 242, endPoint y: 94, distance: 312.9
click at [397, 365] on div at bounding box center [380, 373] width 181 height 30
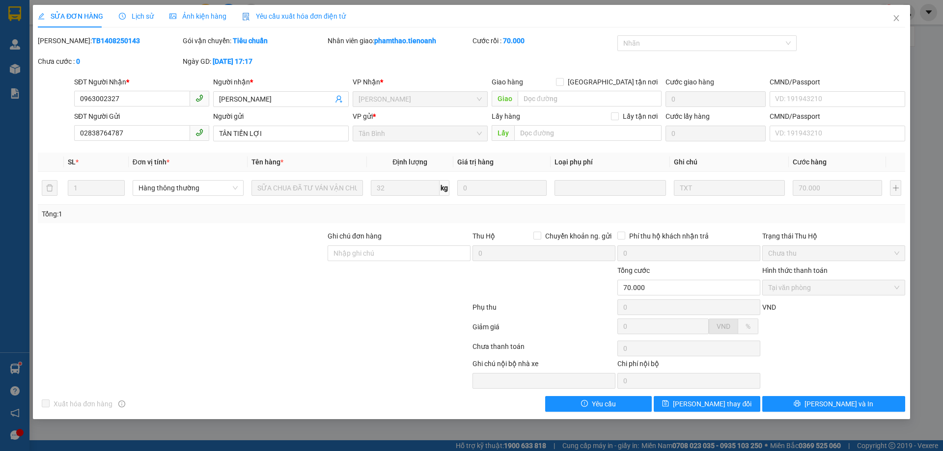
drag, startPoint x: 128, startPoint y: 17, endPoint x: 132, endPoint y: 11, distance: 6.8
click at [128, 17] on span "Lịch sử" at bounding box center [136, 16] width 35 height 8
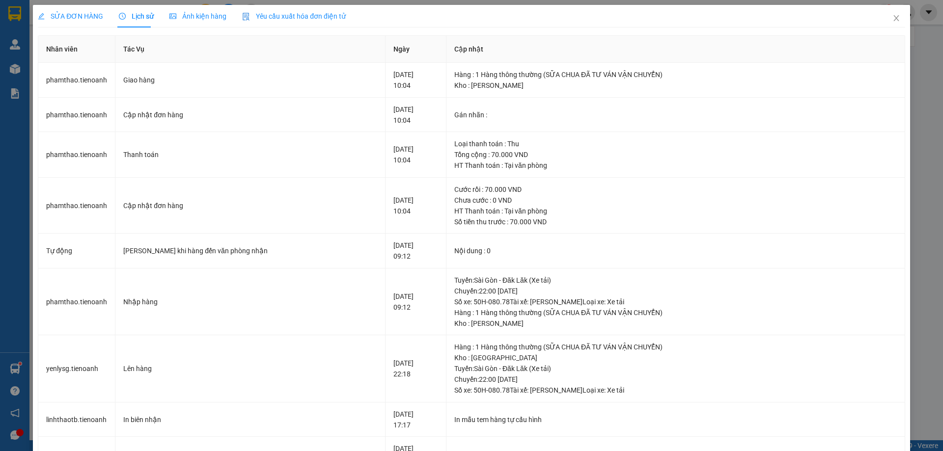
drag, startPoint x: 78, startPoint y: 17, endPoint x: 248, endPoint y: 2, distance: 170.5
click at [81, 17] on span "SỬA ĐƠN HÀNG" at bounding box center [70, 16] width 65 height 8
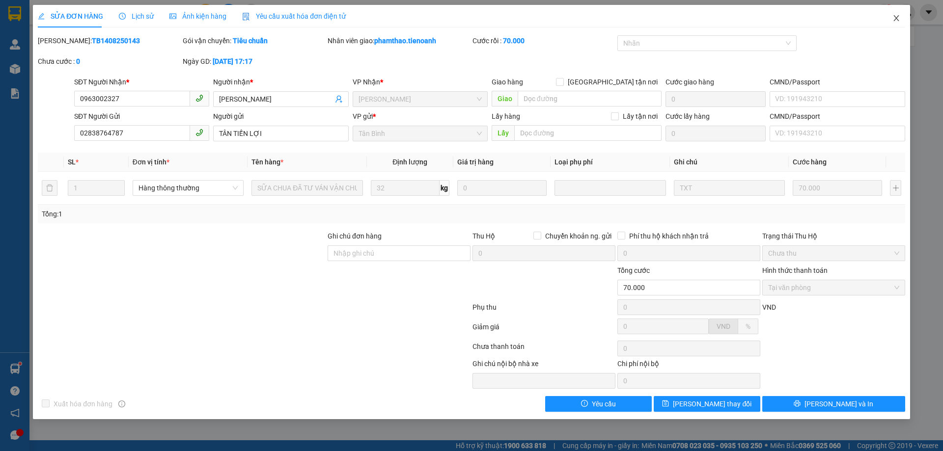
click at [898, 16] on icon "close" at bounding box center [896, 18] width 8 height 8
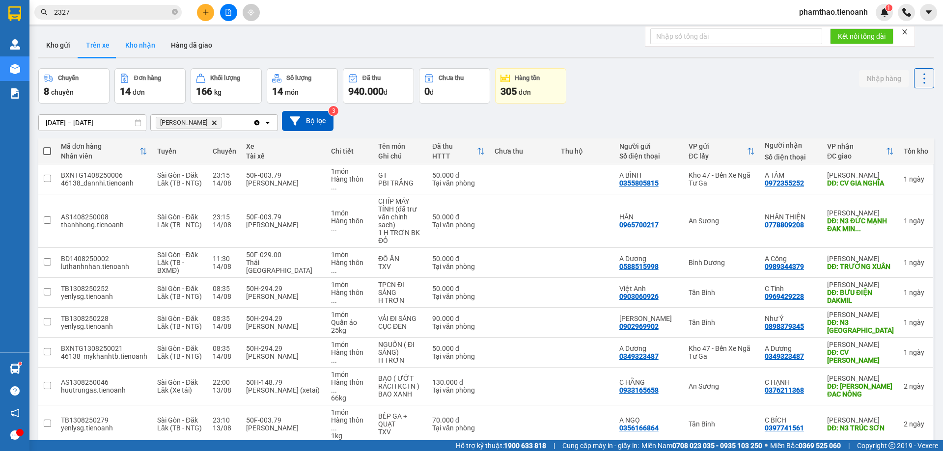
click at [142, 55] on button "Kho nhận" at bounding box center [140, 45] width 46 height 24
type input "[DATE] – [DATE]"
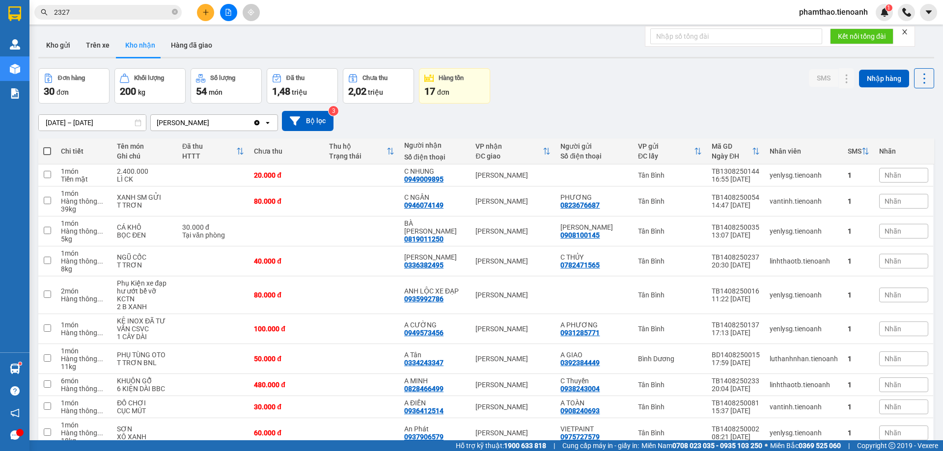
click at [895, 437] on span "100 / trang" at bounding box center [888, 442] width 35 height 10
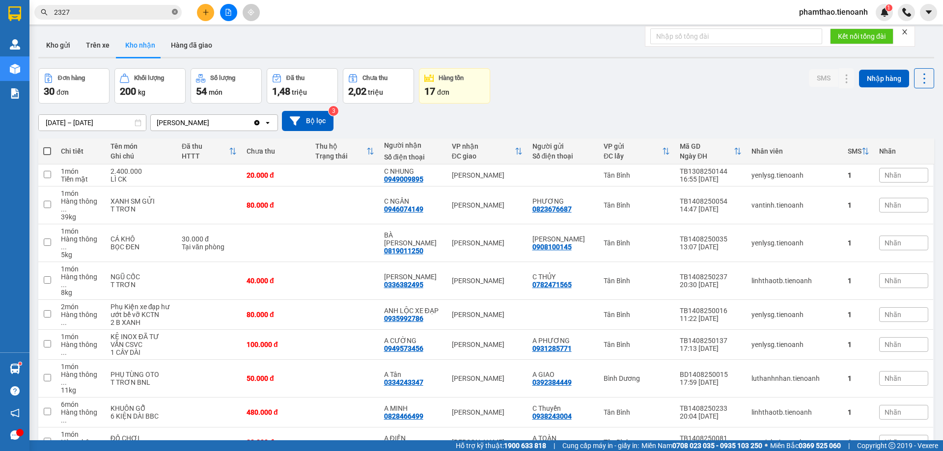
click at [174, 11] on icon "close-circle" at bounding box center [175, 12] width 6 height 6
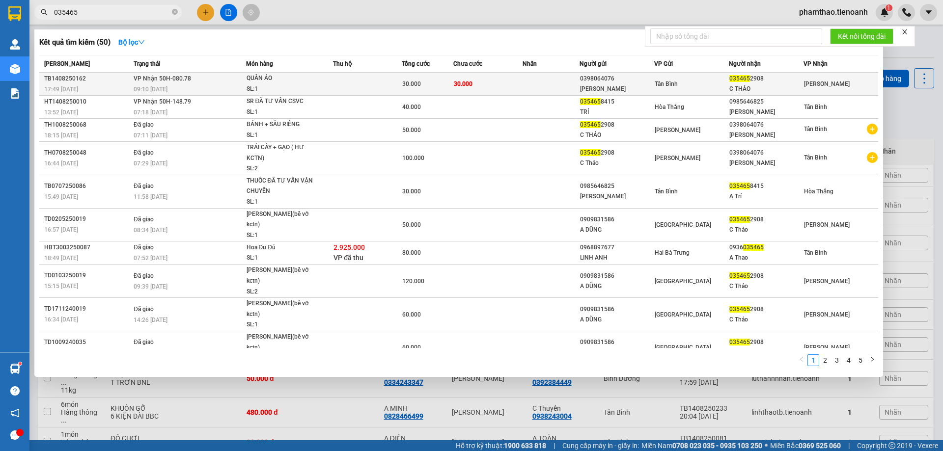
type input "035465"
click at [382, 86] on td at bounding box center [367, 84] width 69 height 23
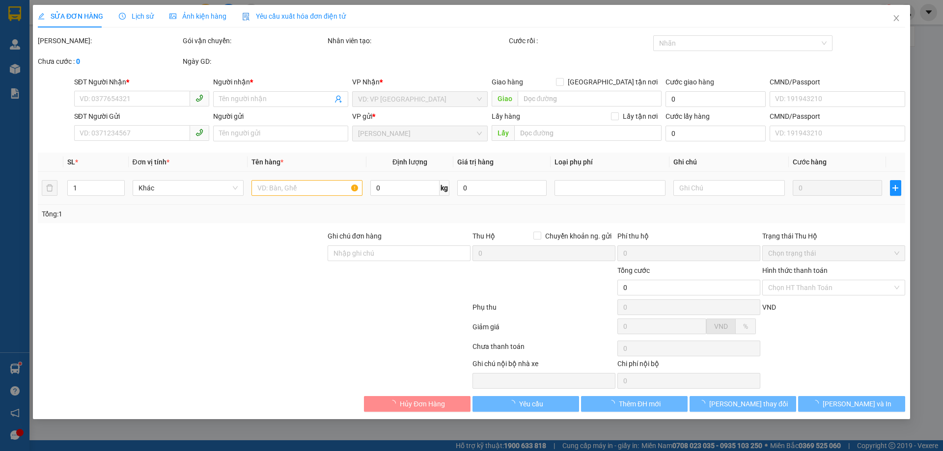
type input "0354652908"
type input "C THẢO"
type input "0398064076"
type input "[PERSON_NAME]"
type input "066199017792"
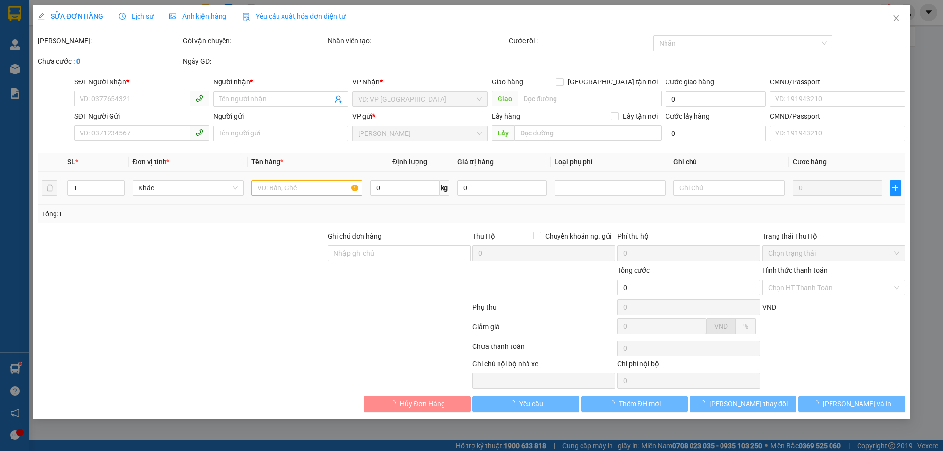
type input "30.000"
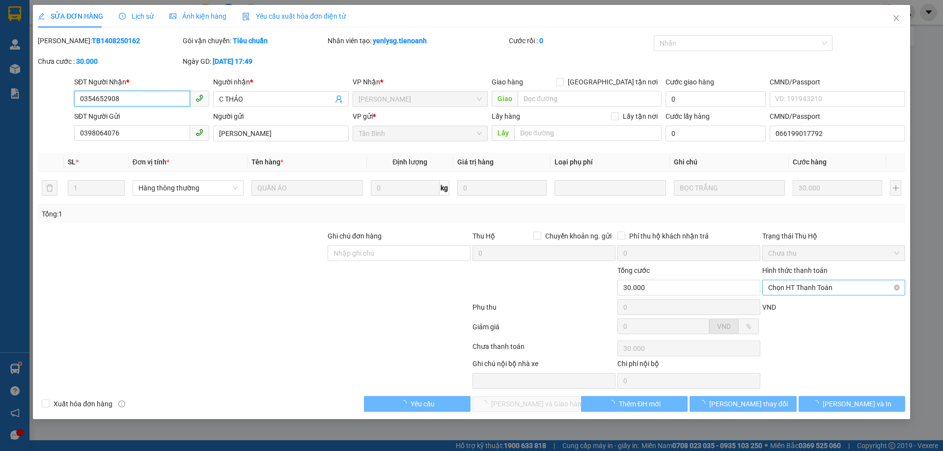
drag, startPoint x: 828, startPoint y: 285, endPoint x: 818, endPoint y: 300, distance: 18.3
click at [827, 286] on span "Chọn HT Thanh Toán" at bounding box center [833, 287] width 131 height 15
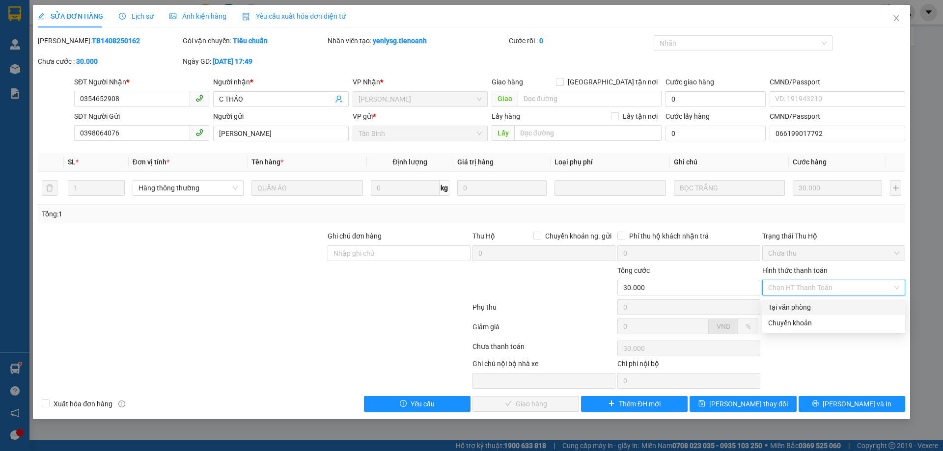
click at [810, 307] on div "Tại văn phòng" at bounding box center [833, 307] width 131 height 11
type input "0"
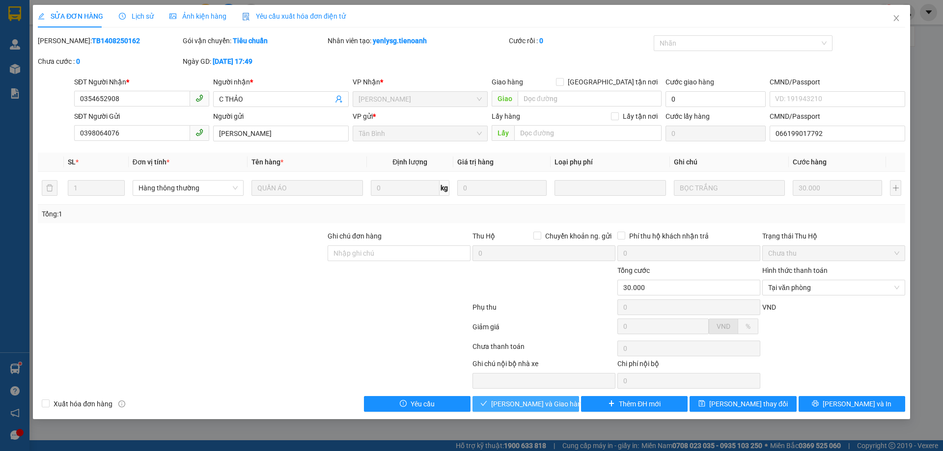
click at [541, 400] on span "[PERSON_NAME] và Giao hàng" at bounding box center [538, 404] width 94 height 11
